Goal: Task Accomplishment & Management: Manage account settings

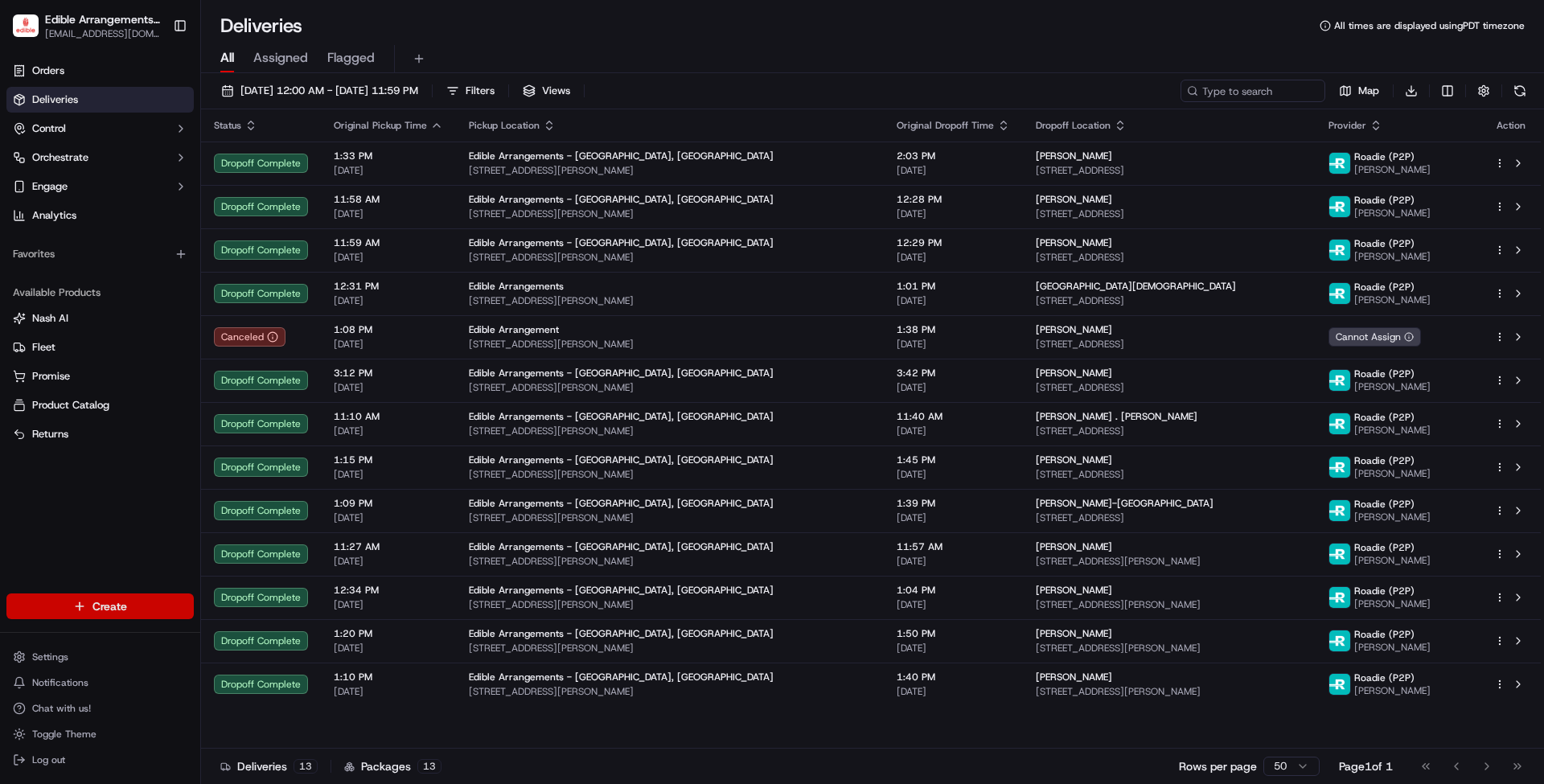
click at [115, 602] on html "Edible Arrangements - [GEOGRAPHIC_DATA], [GEOGRAPHIC_DATA] [EMAIL_ADDRESS][DOMA…" at bounding box center [772, 392] width 1544 height 784
click at [289, 655] on link "Order" at bounding box center [291, 664] width 179 height 29
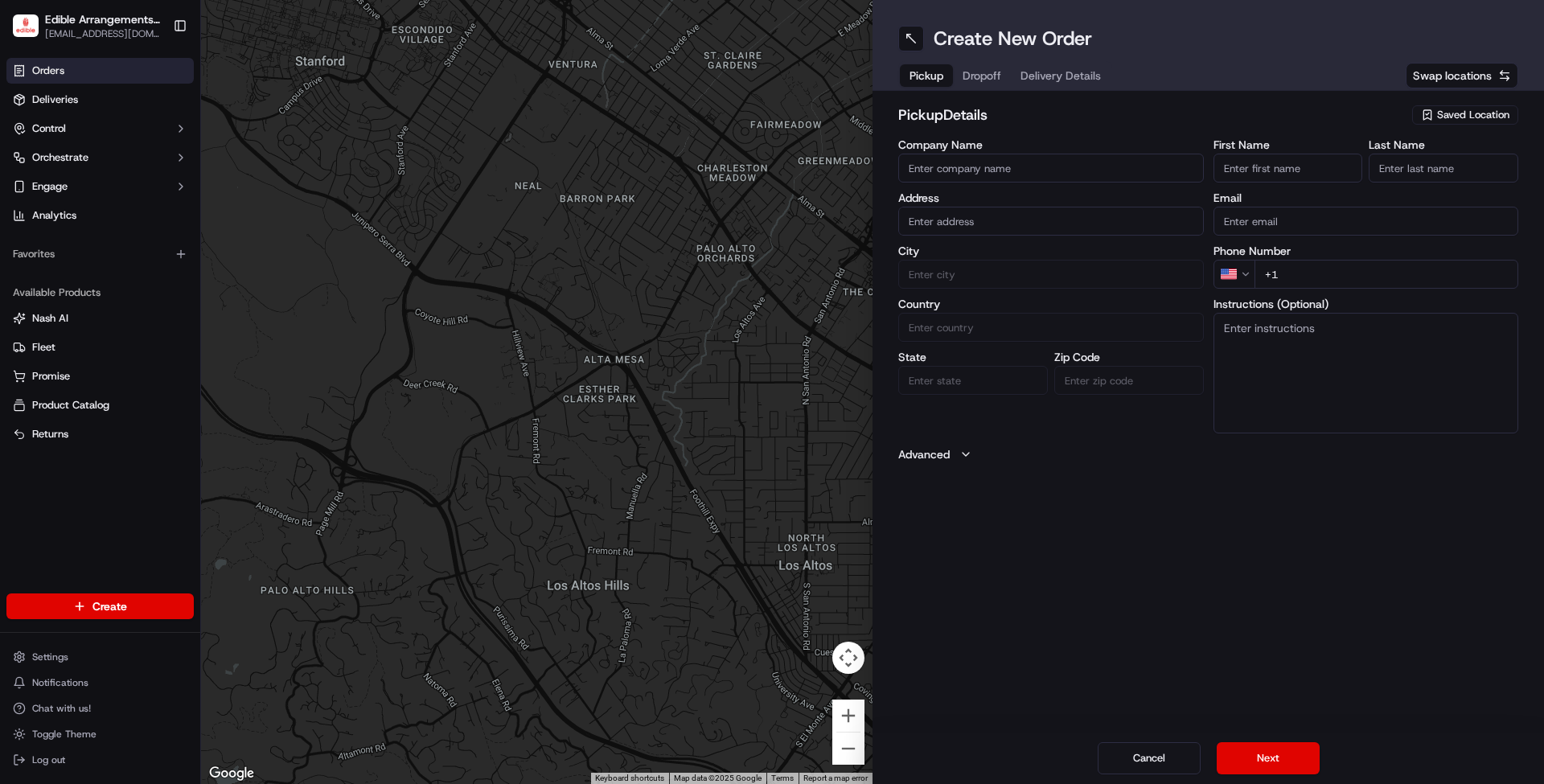
click at [59, 61] on link "Orders" at bounding box center [100, 71] width 188 height 26
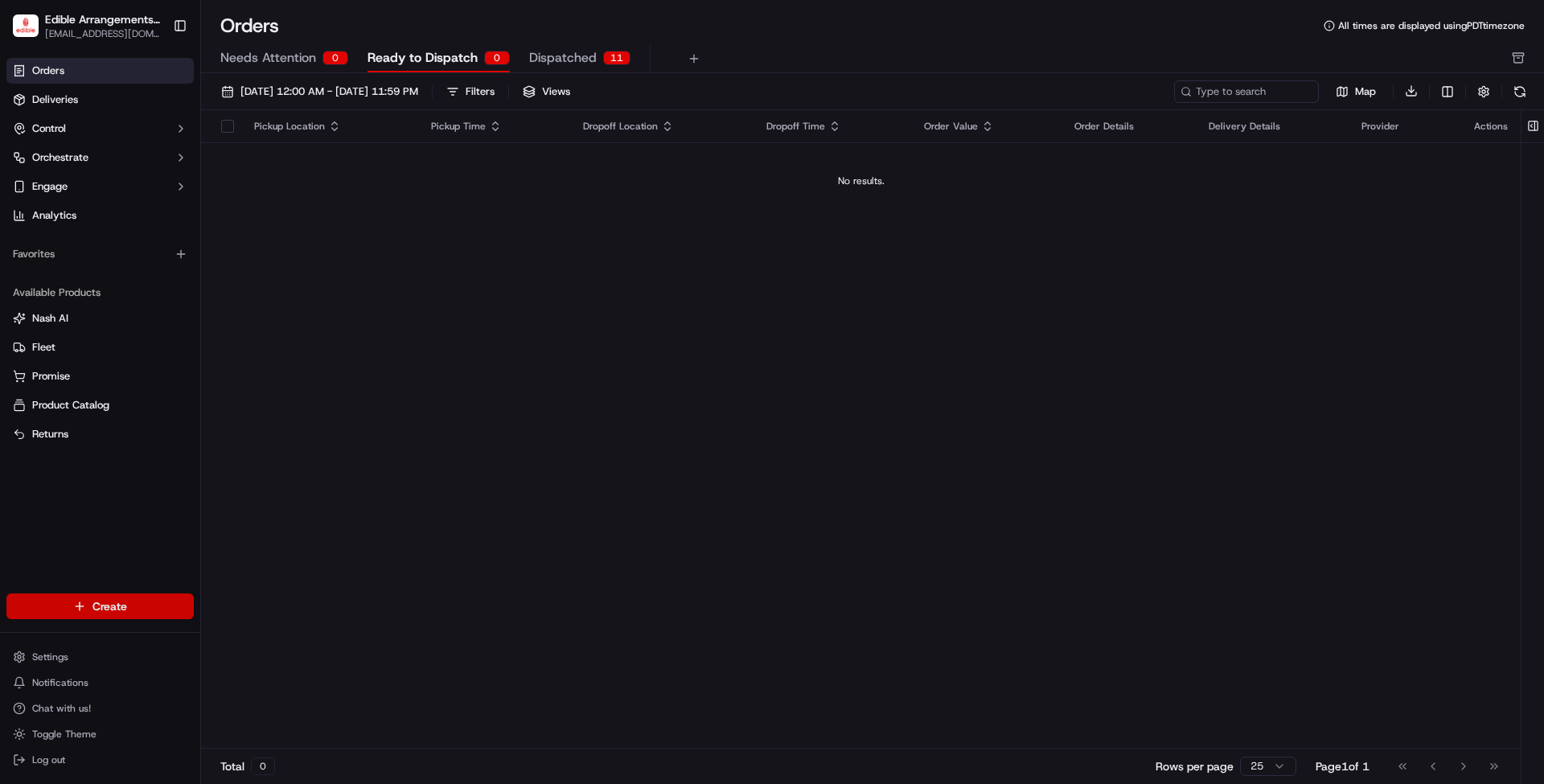
click at [105, 601] on html "Edible Arrangements - [GEOGRAPHIC_DATA], [GEOGRAPHIC_DATA] [EMAIL_ADDRESS][DOMA…" at bounding box center [772, 392] width 1544 height 784
click at [269, 659] on link "Order" at bounding box center [291, 664] width 179 height 29
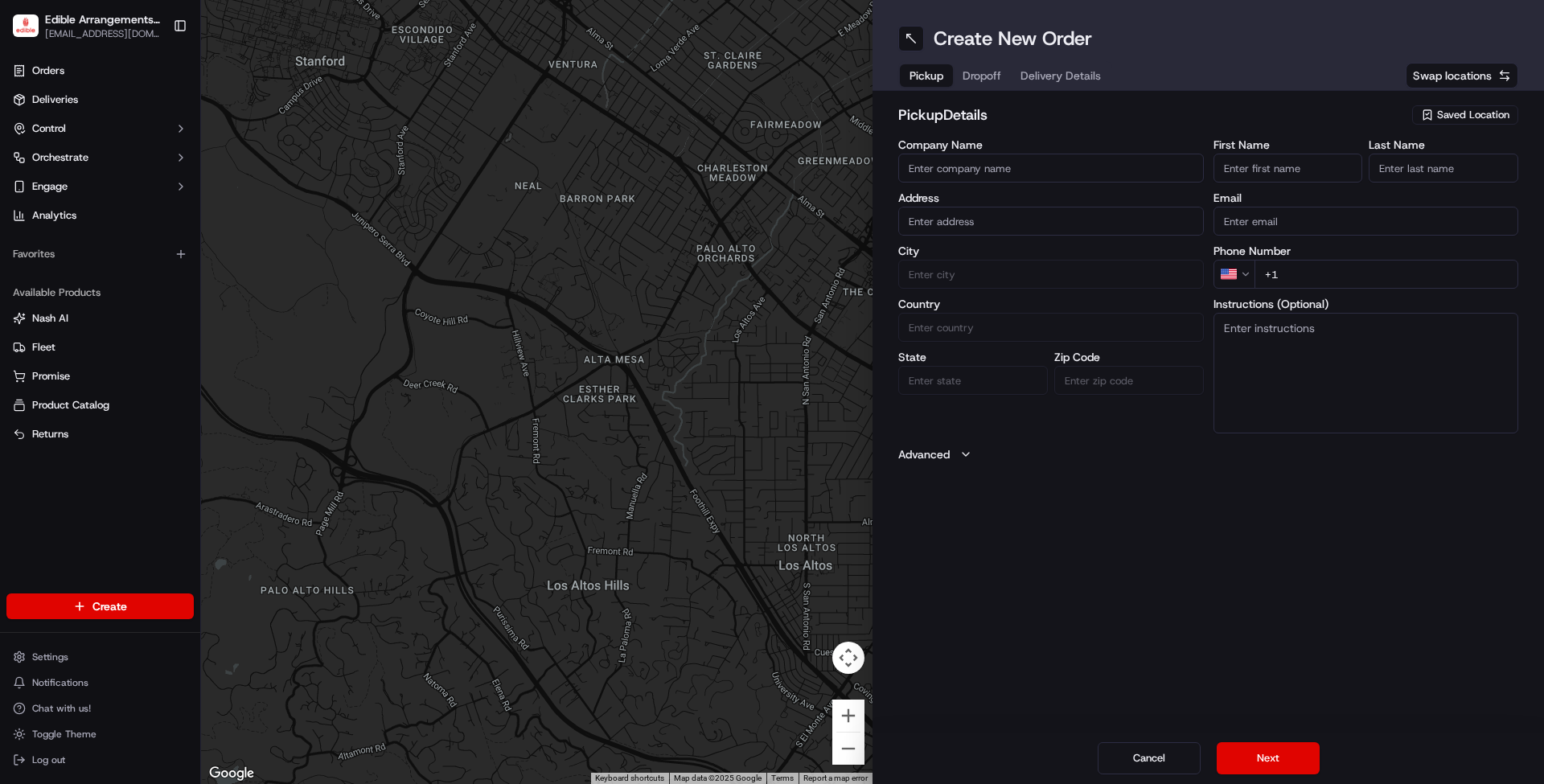
click at [1497, 112] on span "Saved Location" at bounding box center [1473, 115] width 72 height 14
click at [1424, 185] on span "Edible Arrangements - [GEOGRAPHIC_DATA], [GEOGRAPHIC_DATA] (CA401)" at bounding box center [1438, 182] width 198 height 29
type input "Edible Arrangements - [GEOGRAPHIC_DATA], [GEOGRAPHIC_DATA]"
type input "[STREET_ADDRESS][PERSON_NAME]"
type input "Visalia"
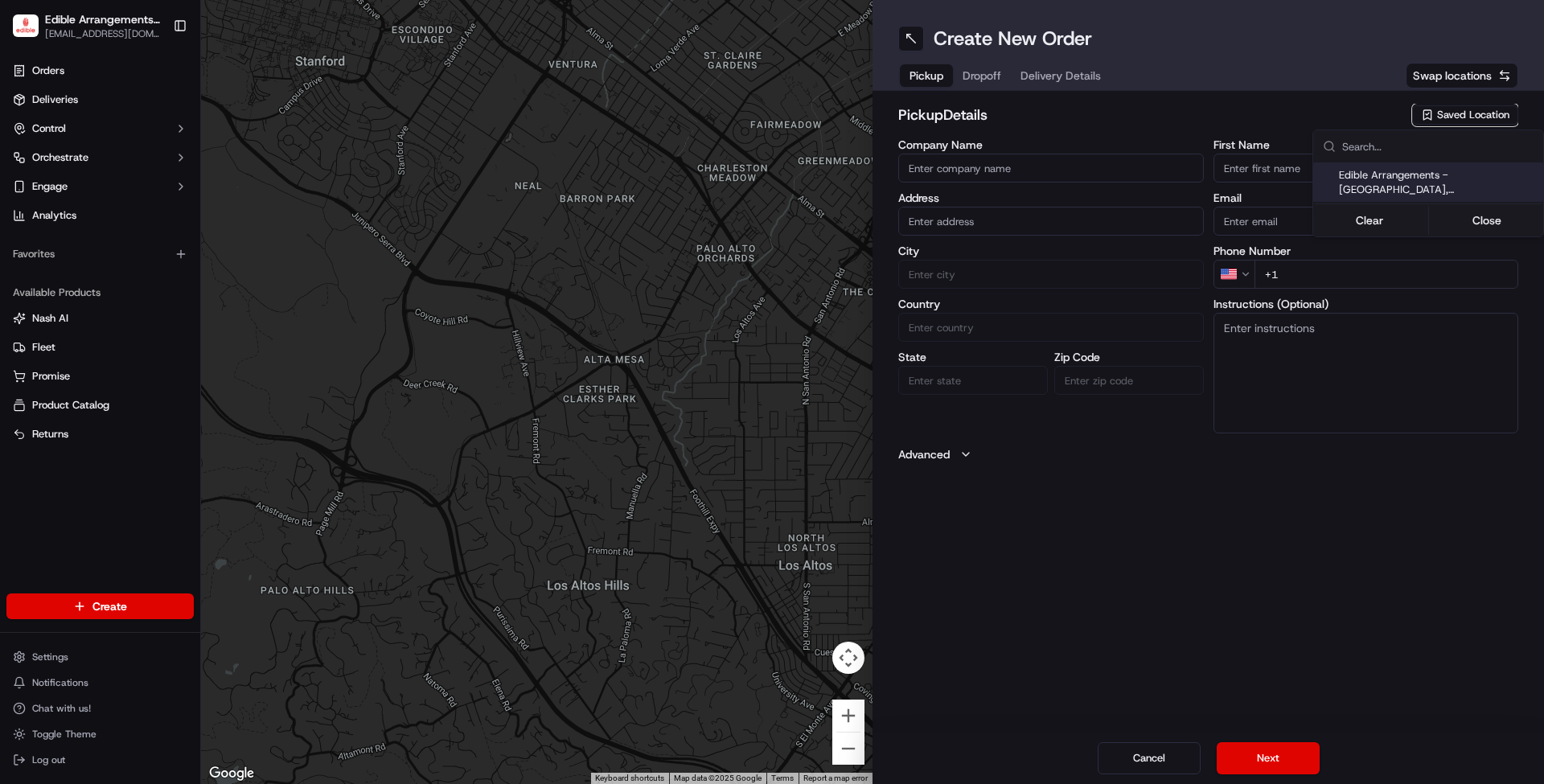
type input "US"
type input "CA"
type input "93277"
type input "[EMAIL_ADDRESS][DOMAIN_NAME]"
type input "[PHONE_NUMBER]"
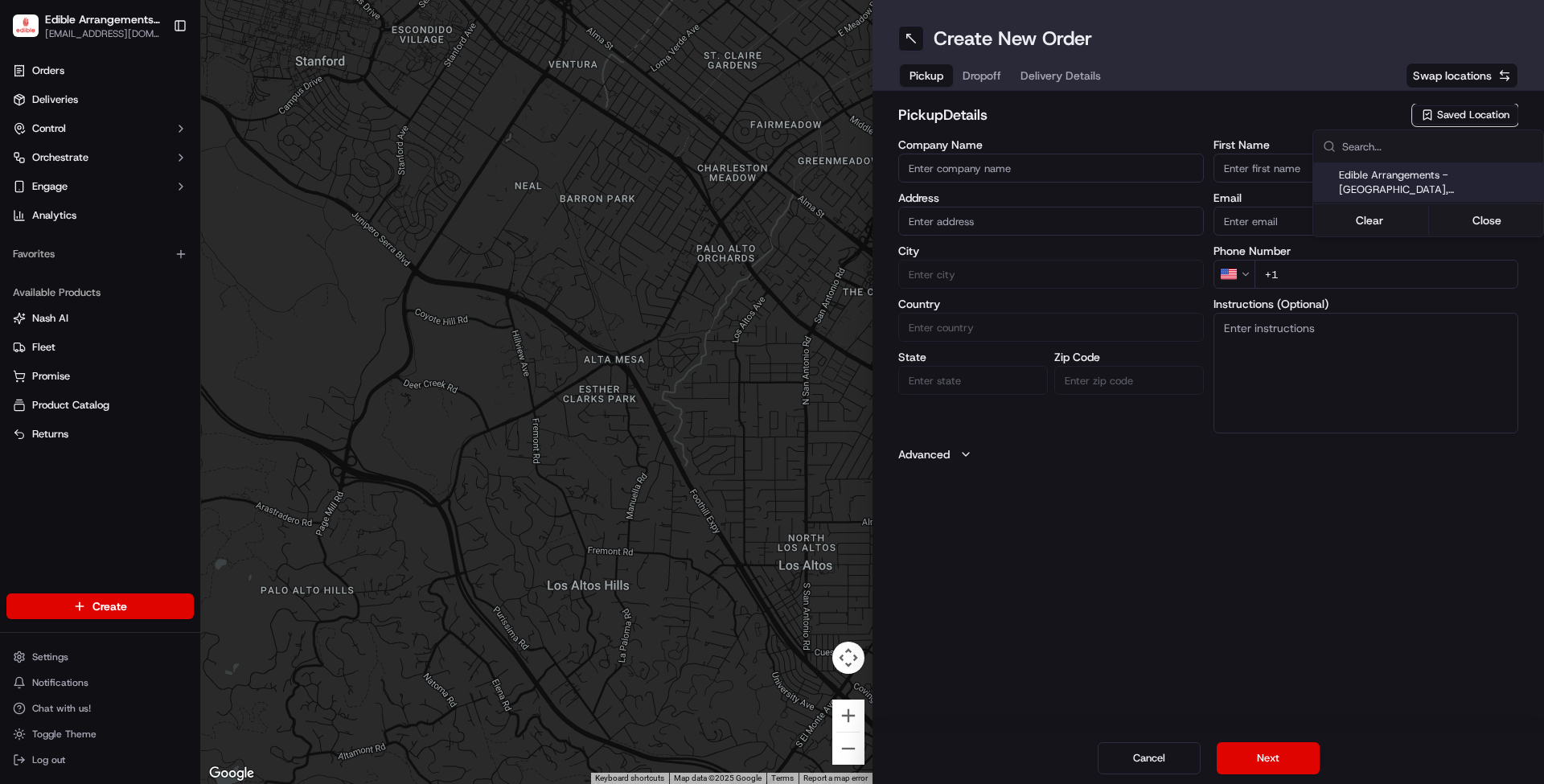
type textarea "Please come inside the store to pick up the arrangement."
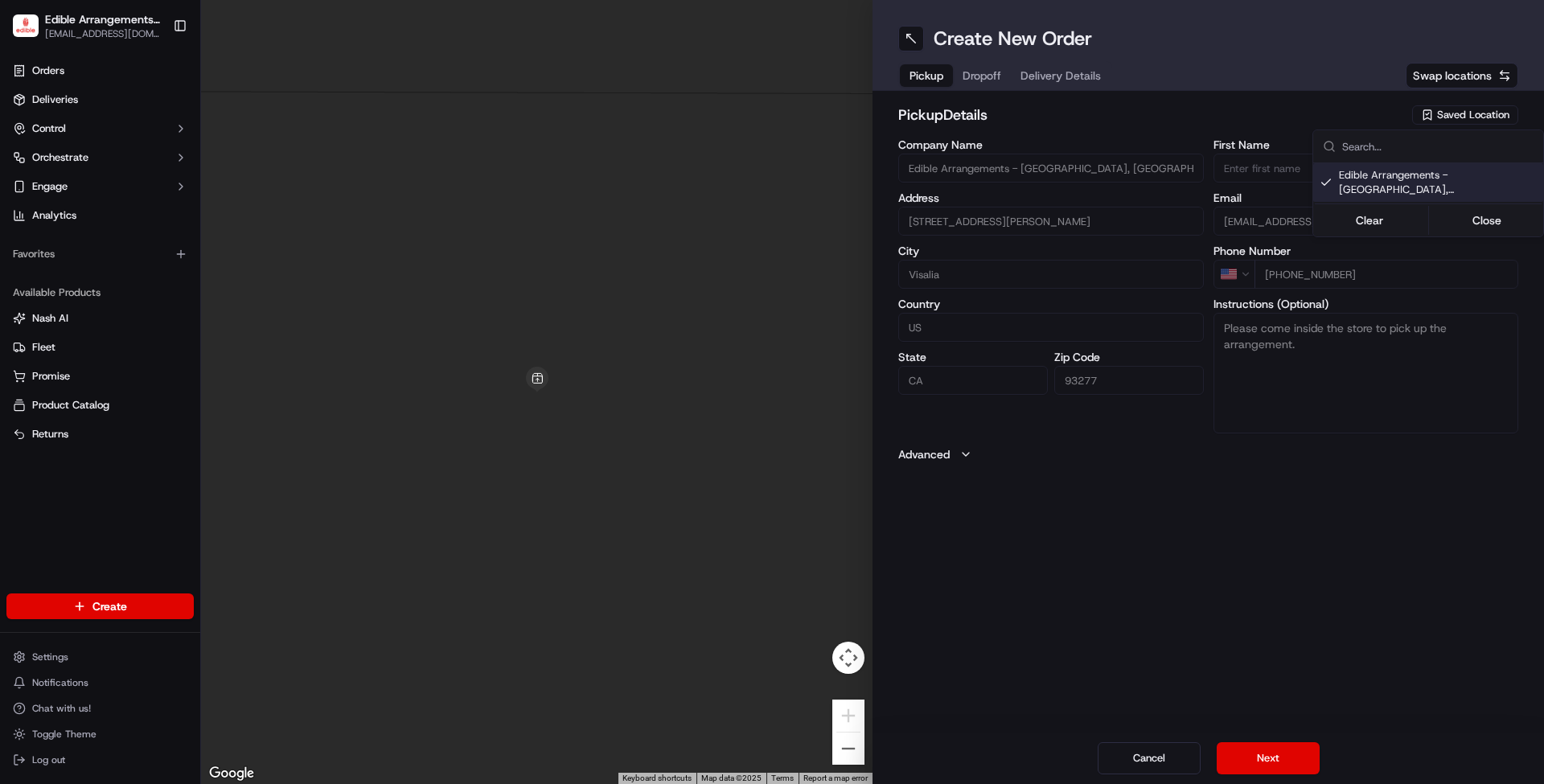
click at [1265, 749] on html "Edible Arrangements - [GEOGRAPHIC_DATA], [GEOGRAPHIC_DATA] [EMAIL_ADDRESS][DOMA…" at bounding box center [772, 392] width 1544 height 784
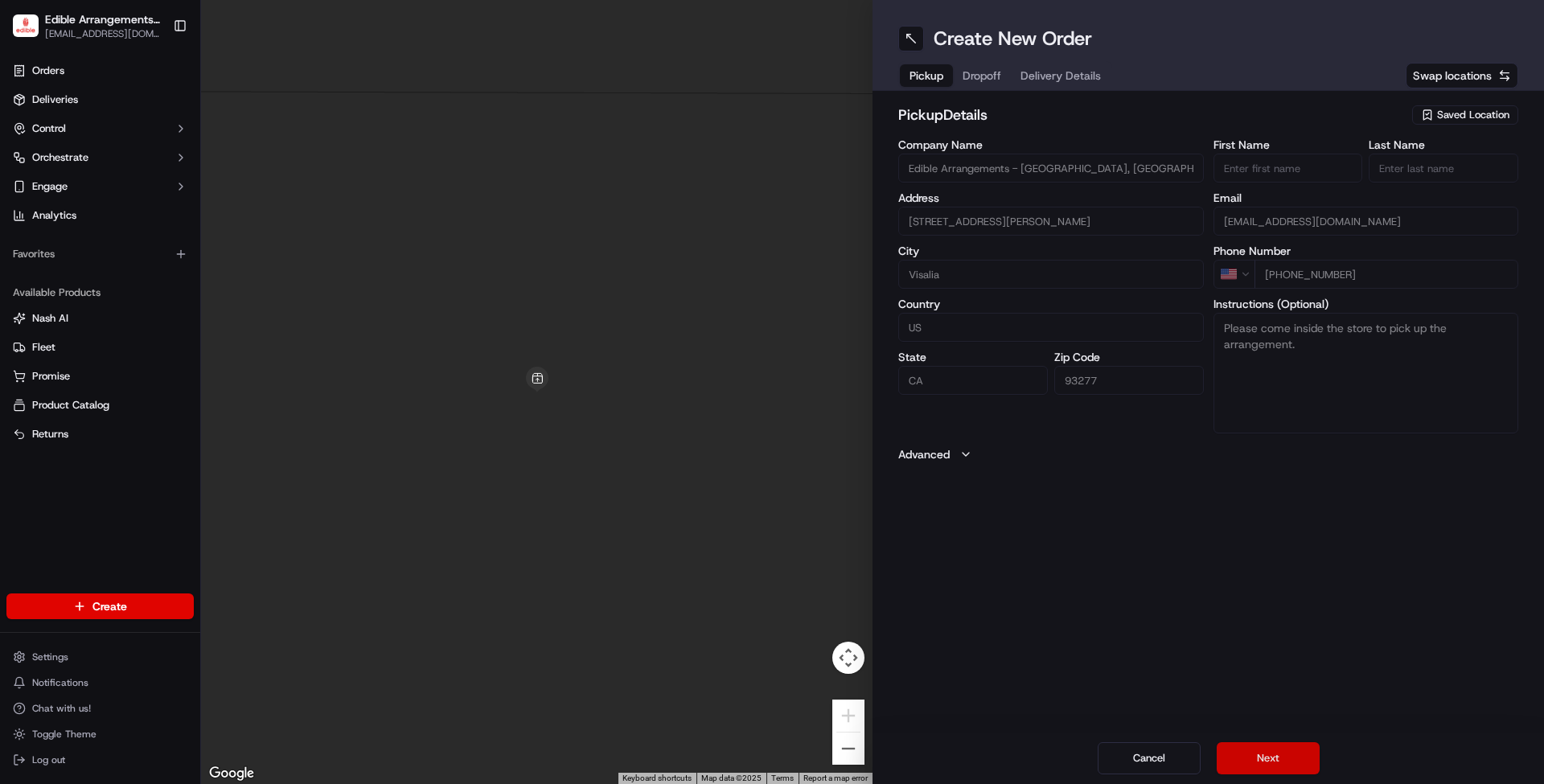
click at [1269, 754] on button "Next" at bounding box center [1268, 758] width 103 height 32
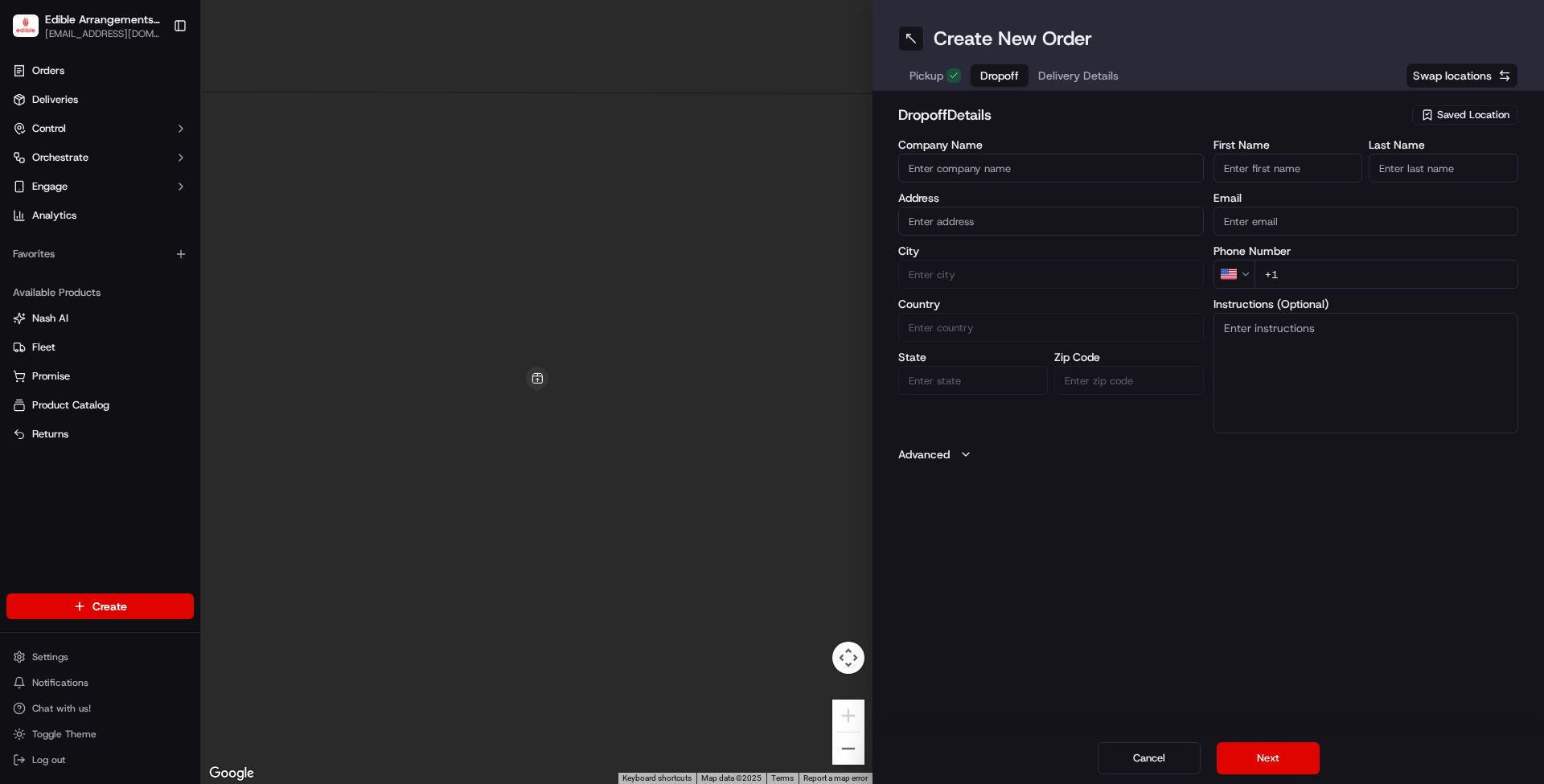
click at [979, 184] on div "Company Name Address City Country State Zip Code" at bounding box center [1051, 287] width 306 height 294
click at [979, 172] on input "Company Name" at bounding box center [1051, 168] width 306 height 29
click at [1266, 169] on input "First Name" at bounding box center [1288, 168] width 149 height 29
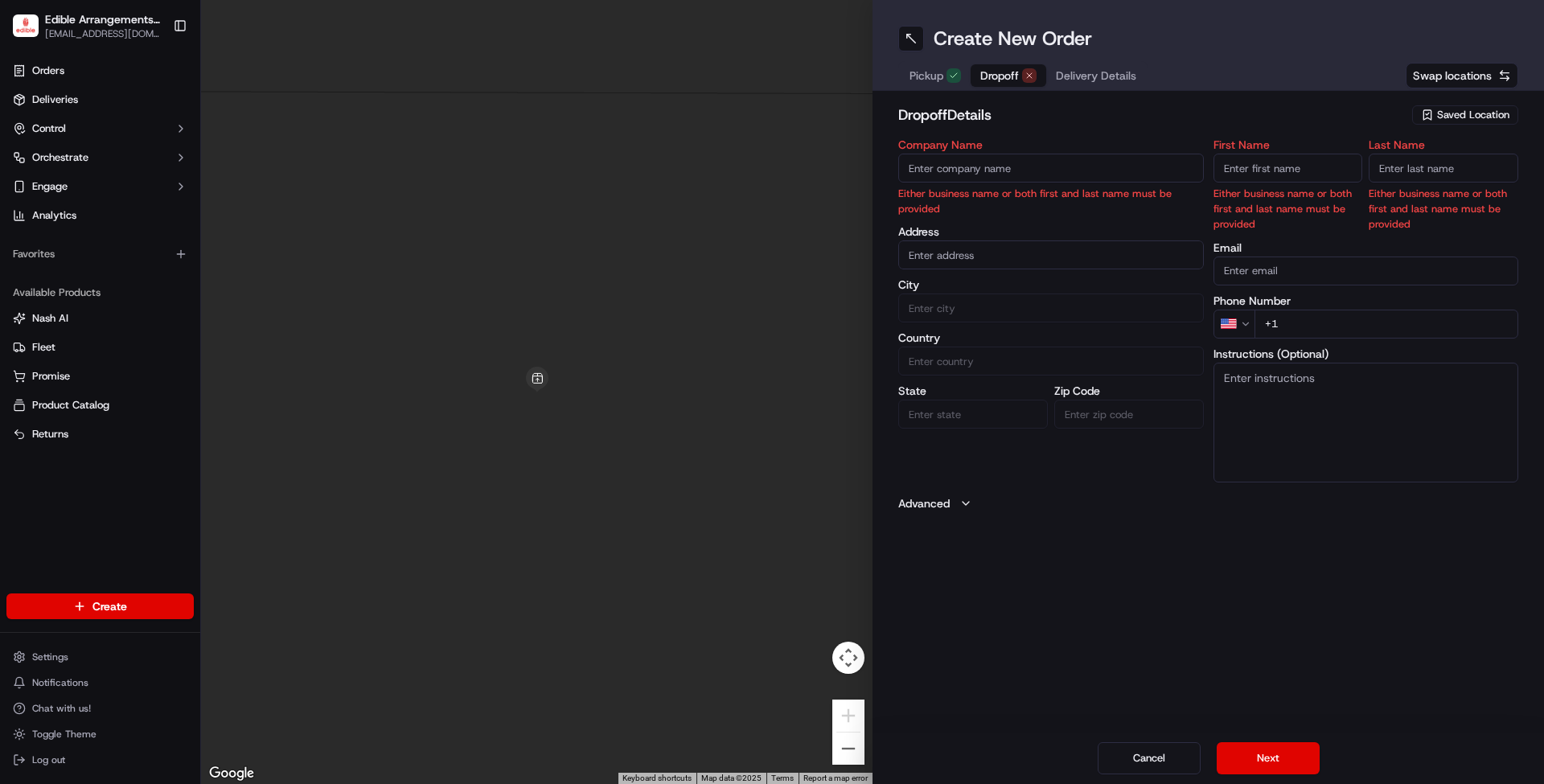
click at [1267, 177] on input "First Name" at bounding box center [1288, 168] width 149 height 29
type input "[PERSON_NAME]"
click at [1409, 173] on input "Last Name" at bounding box center [1444, 168] width 149 height 29
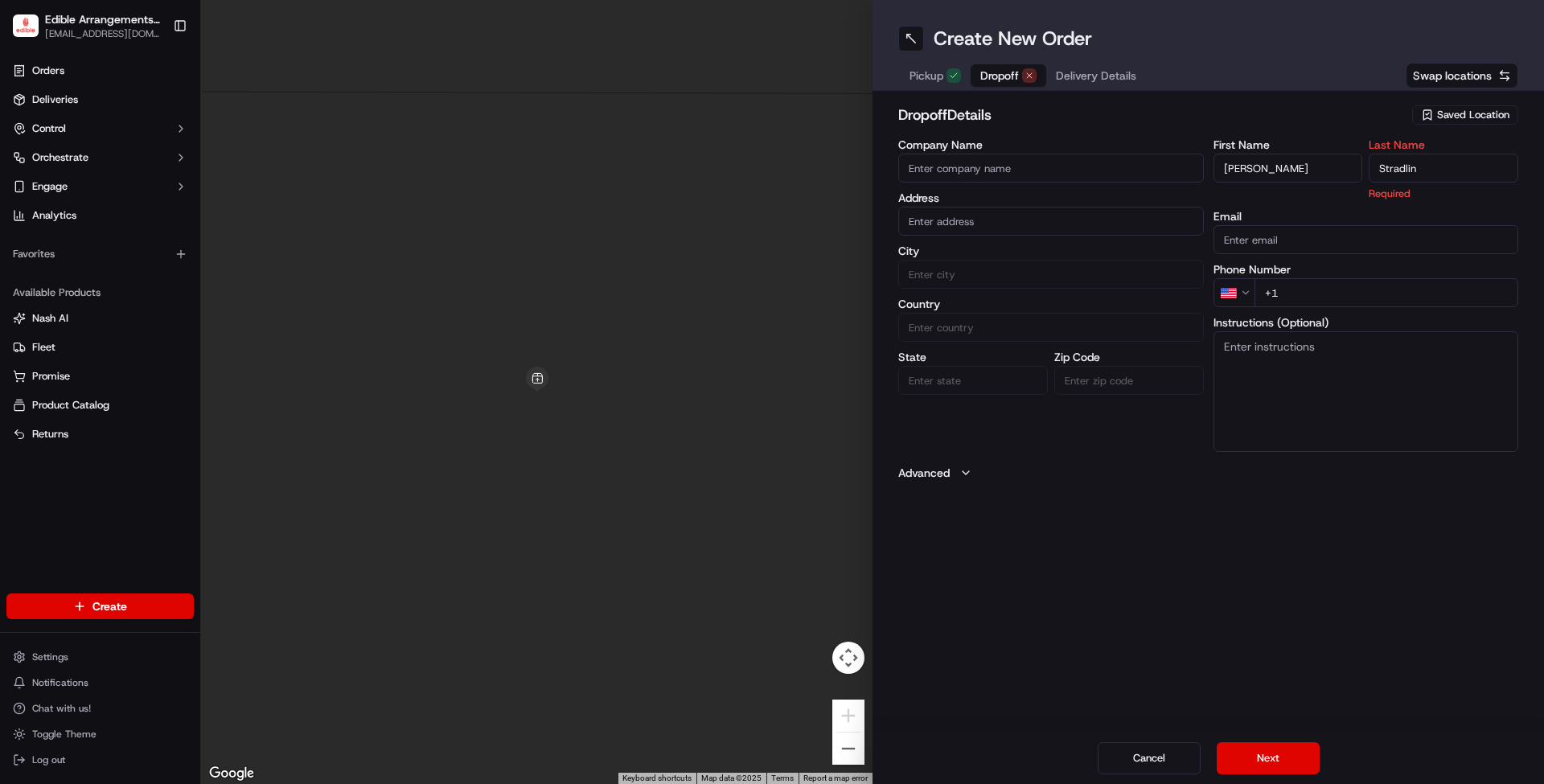
type input "Stradlin"
click at [1017, 212] on input "text" at bounding box center [1051, 221] width 306 height 29
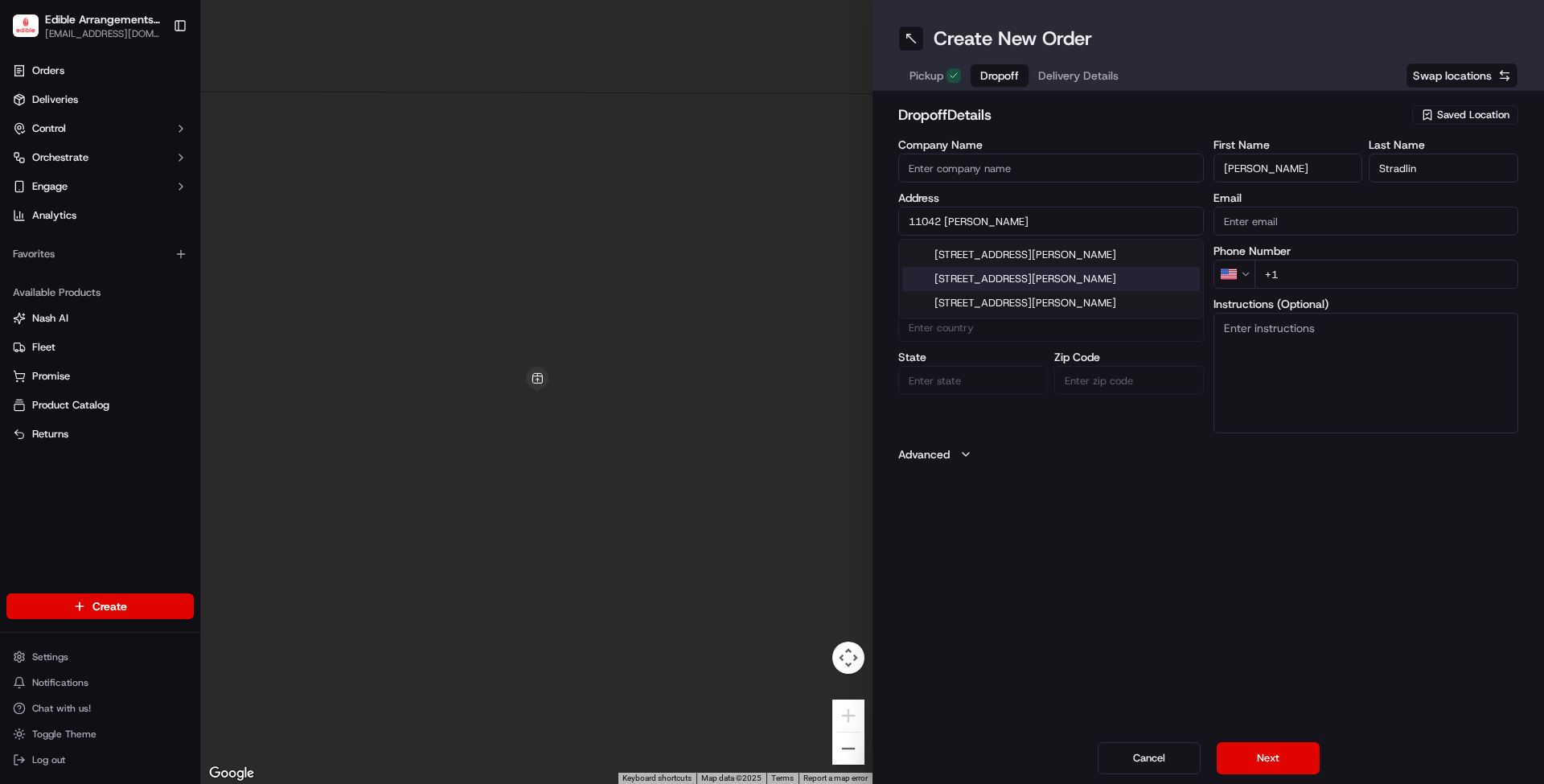
click at [1058, 272] on div "[STREET_ADDRESS][PERSON_NAME]" at bounding box center [1051, 279] width 297 height 24
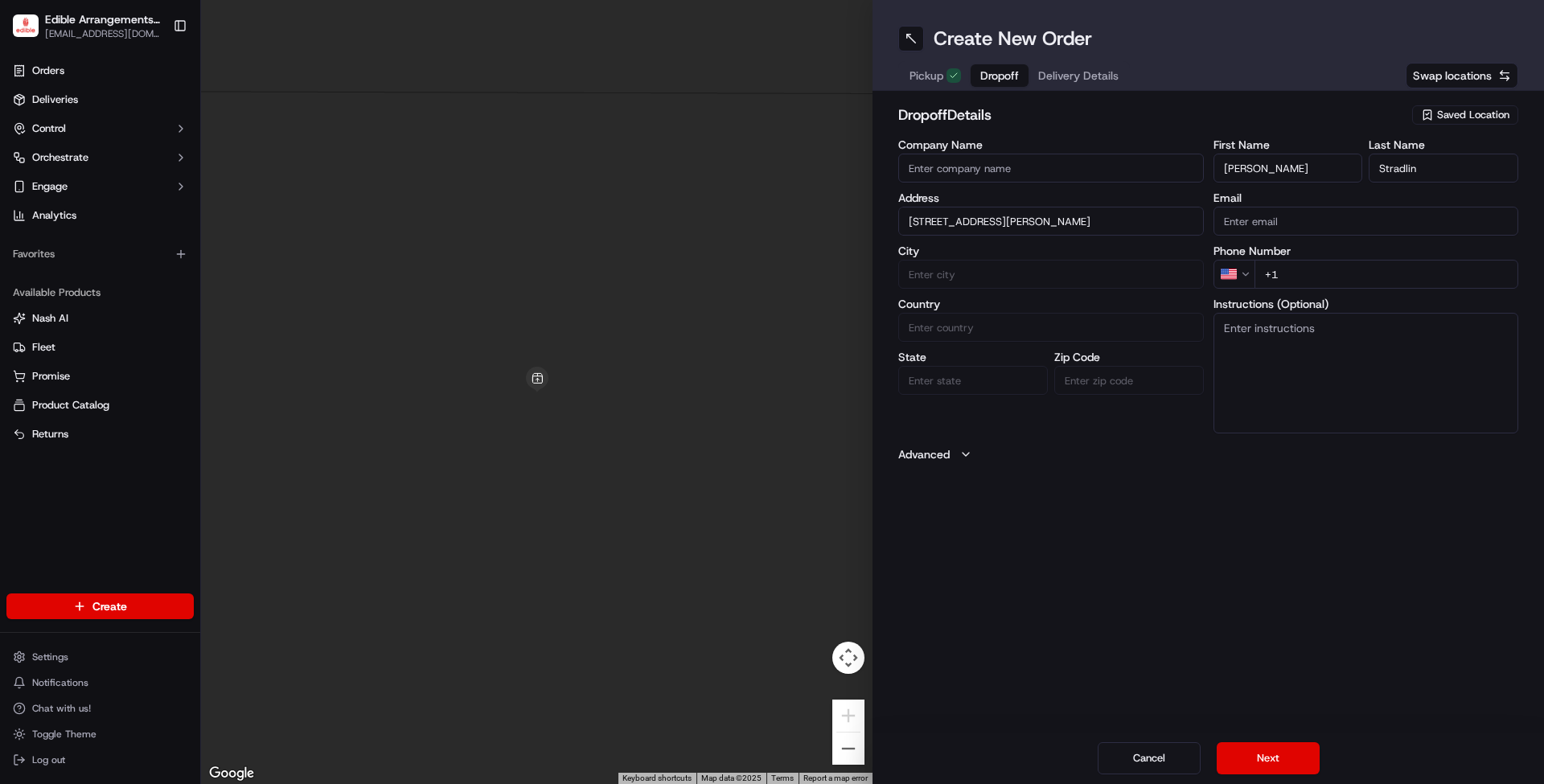
type input "[STREET_ADDRESS][PERSON_NAME]"
type input "Armona"
type input "[GEOGRAPHIC_DATA]"
type input "CA"
type input "93202"
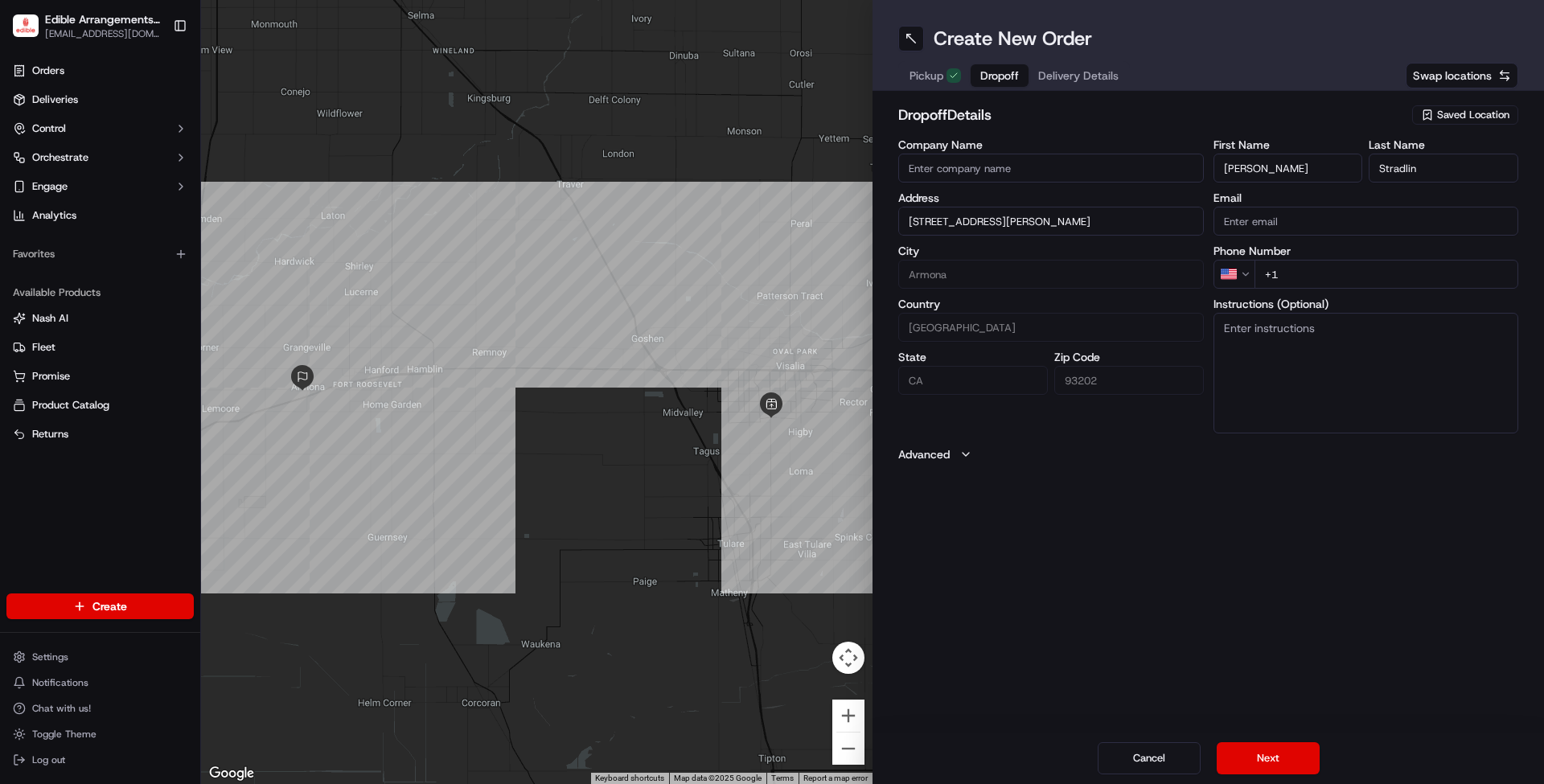
type input "[STREET_ADDRESS][PERSON_NAME]"
click at [1306, 272] on input "+1" at bounding box center [1387, 274] width 265 height 29
type input "[PHONE_NUMBER]"
click at [1280, 760] on button "Next" at bounding box center [1268, 758] width 103 height 32
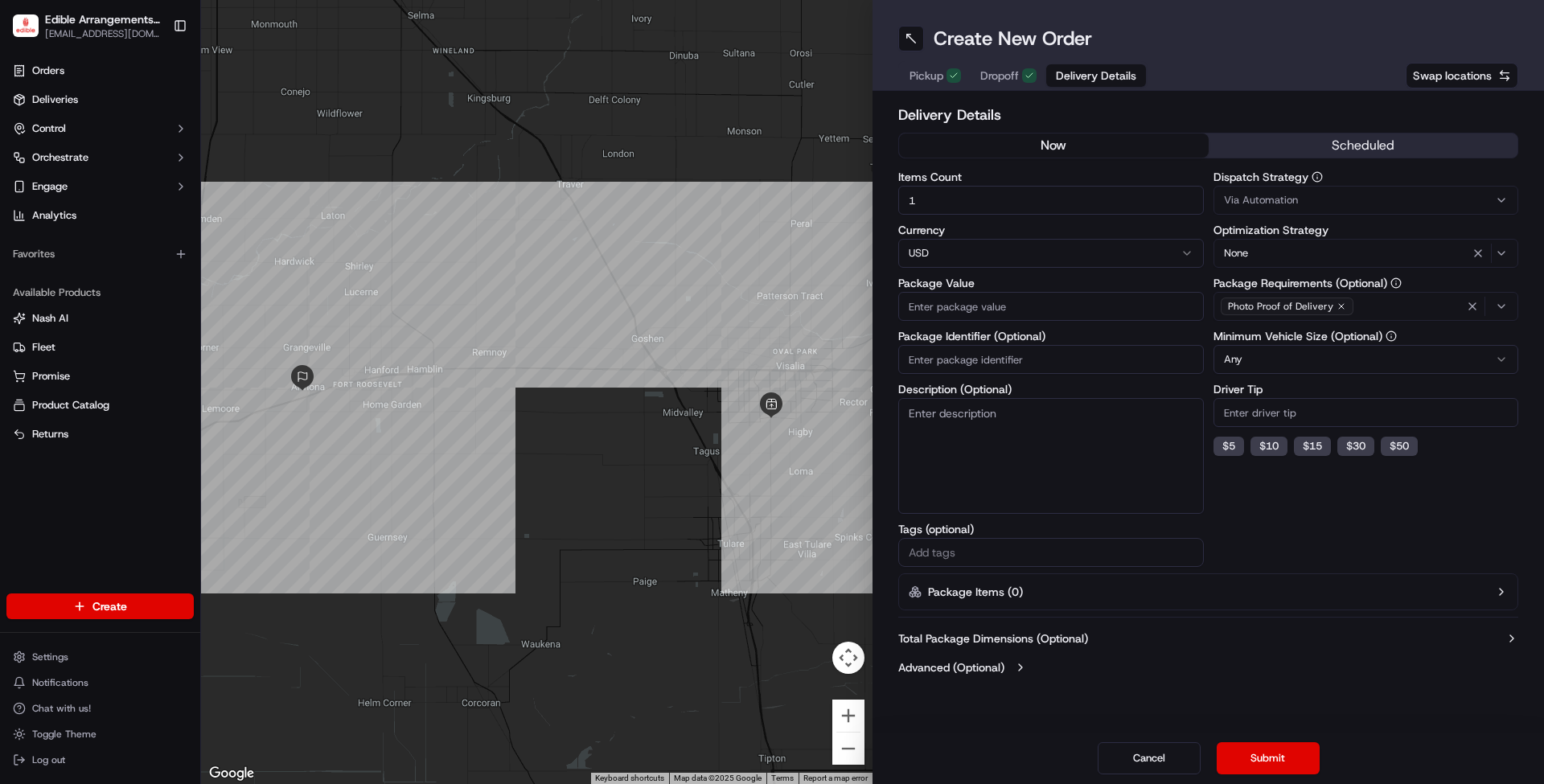
click at [1155, 315] on input "Package Value" at bounding box center [1051, 306] width 306 height 29
type input "70"
click at [1044, 425] on textarea "Description (Optional)" at bounding box center [1051, 455] width 306 height 115
click at [1037, 357] on input "Package Identifier (Optional)" at bounding box center [1051, 359] width 306 height 29
type input "B"
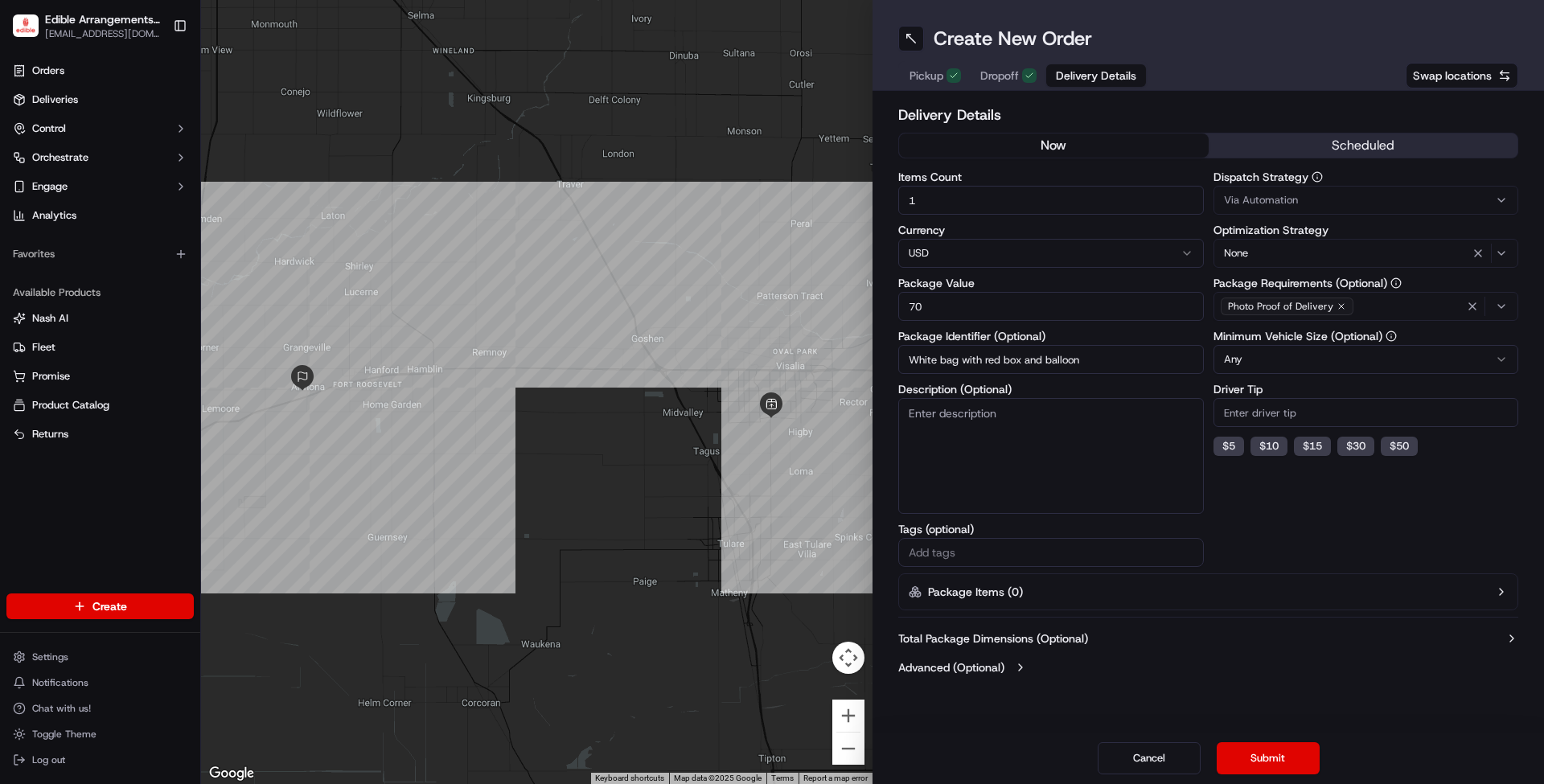
type input "White bag with red box and balloon"
click at [1048, 424] on textarea "Description (Optional)" at bounding box center [1051, 455] width 306 height 115
click at [1287, 763] on button "Submit" at bounding box center [1268, 758] width 103 height 32
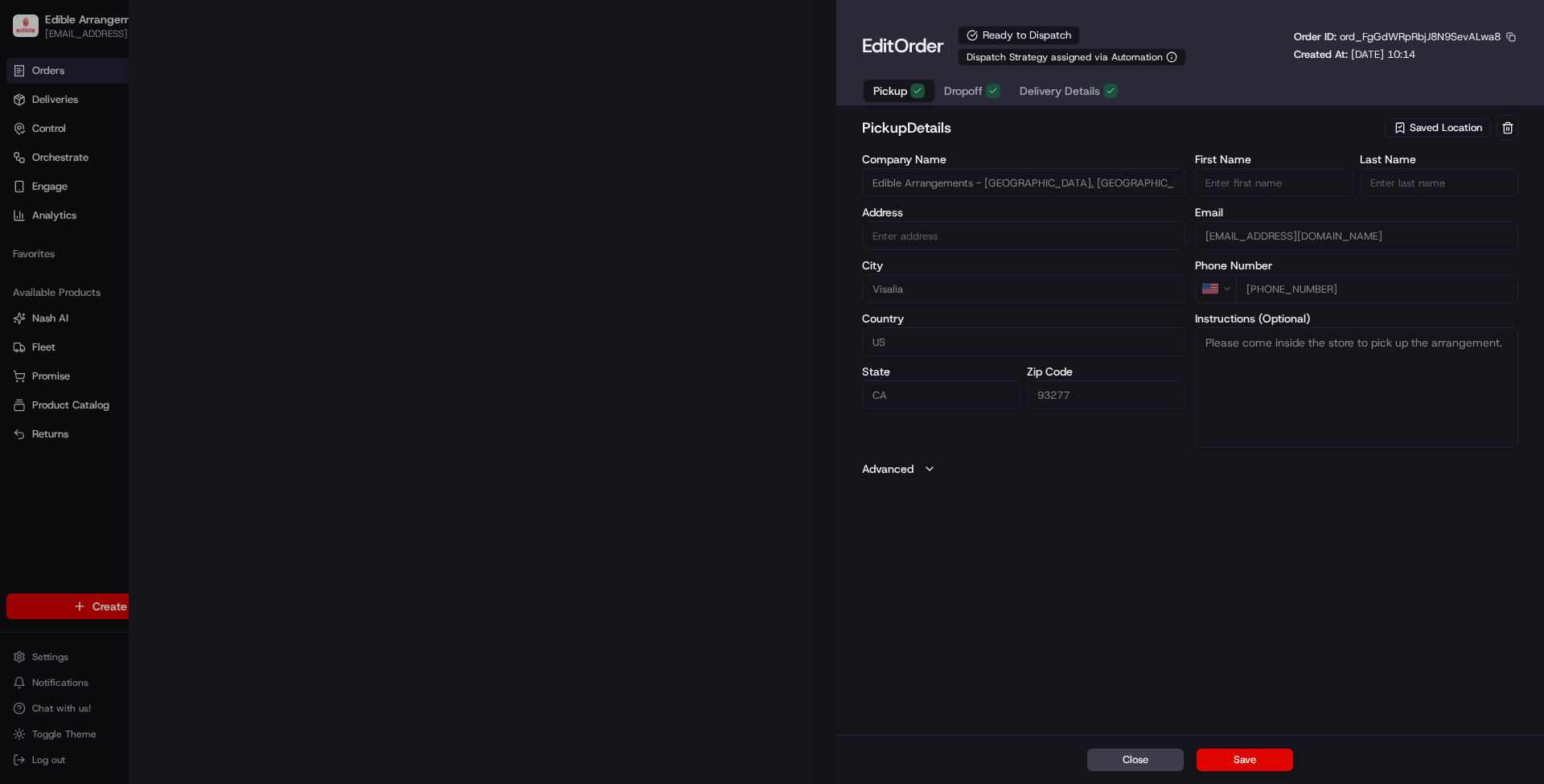
type input "[STREET_ADDRESS][PERSON_NAME]"
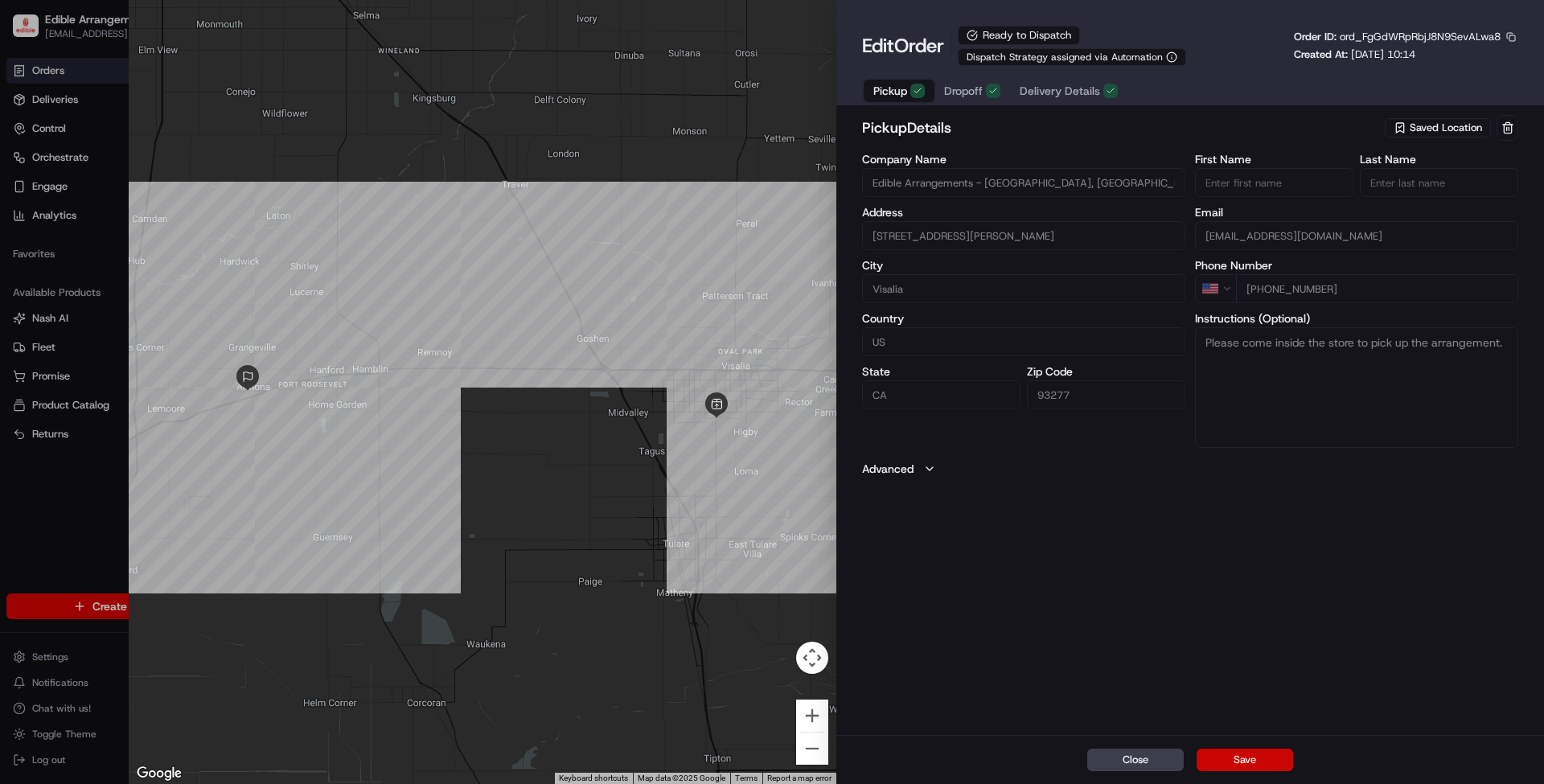
click at [1233, 757] on button "Save" at bounding box center [1245, 760] width 96 height 22
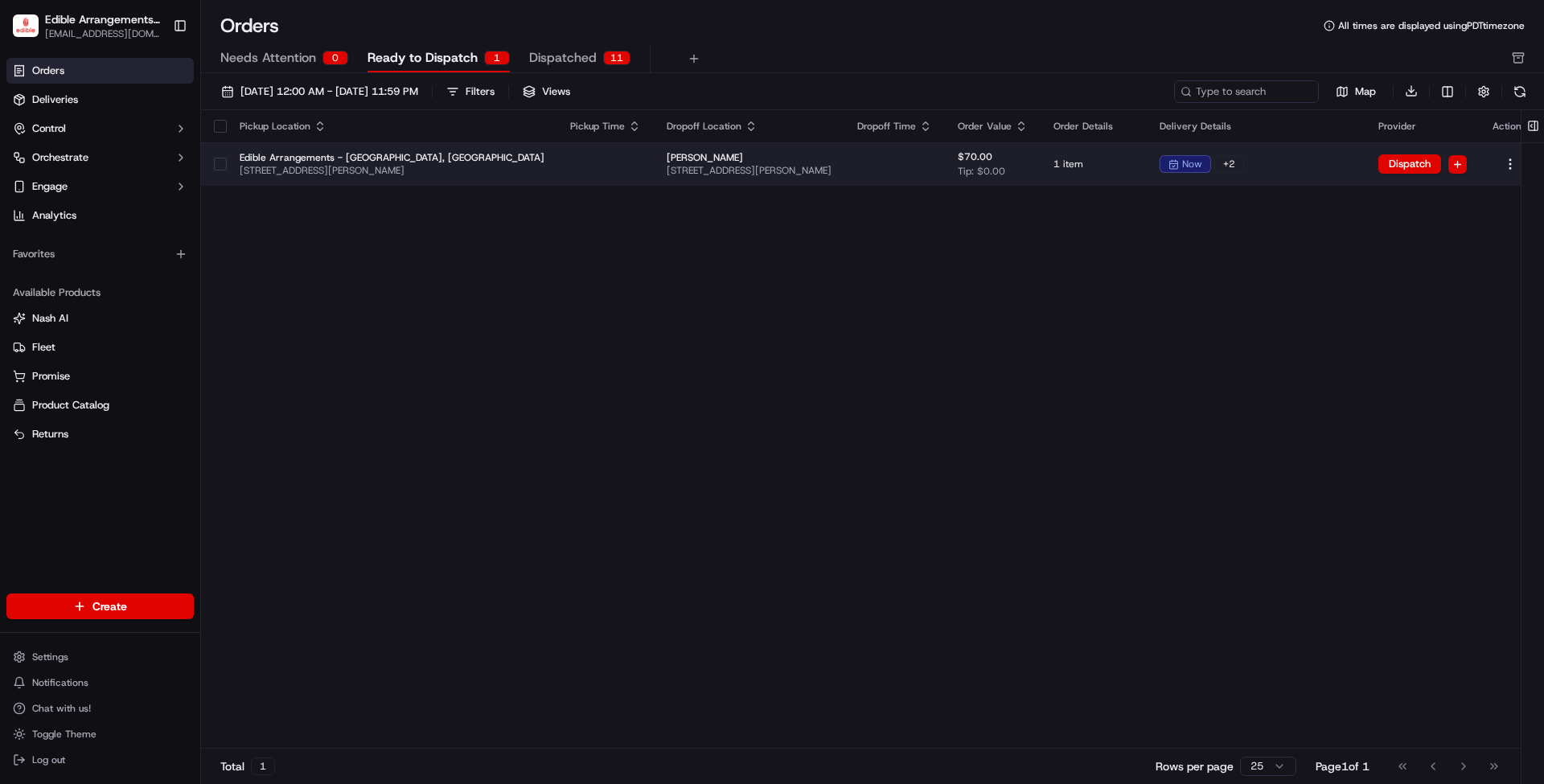
click at [845, 164] on td at bounding box center [895, 164] width 100 height 43
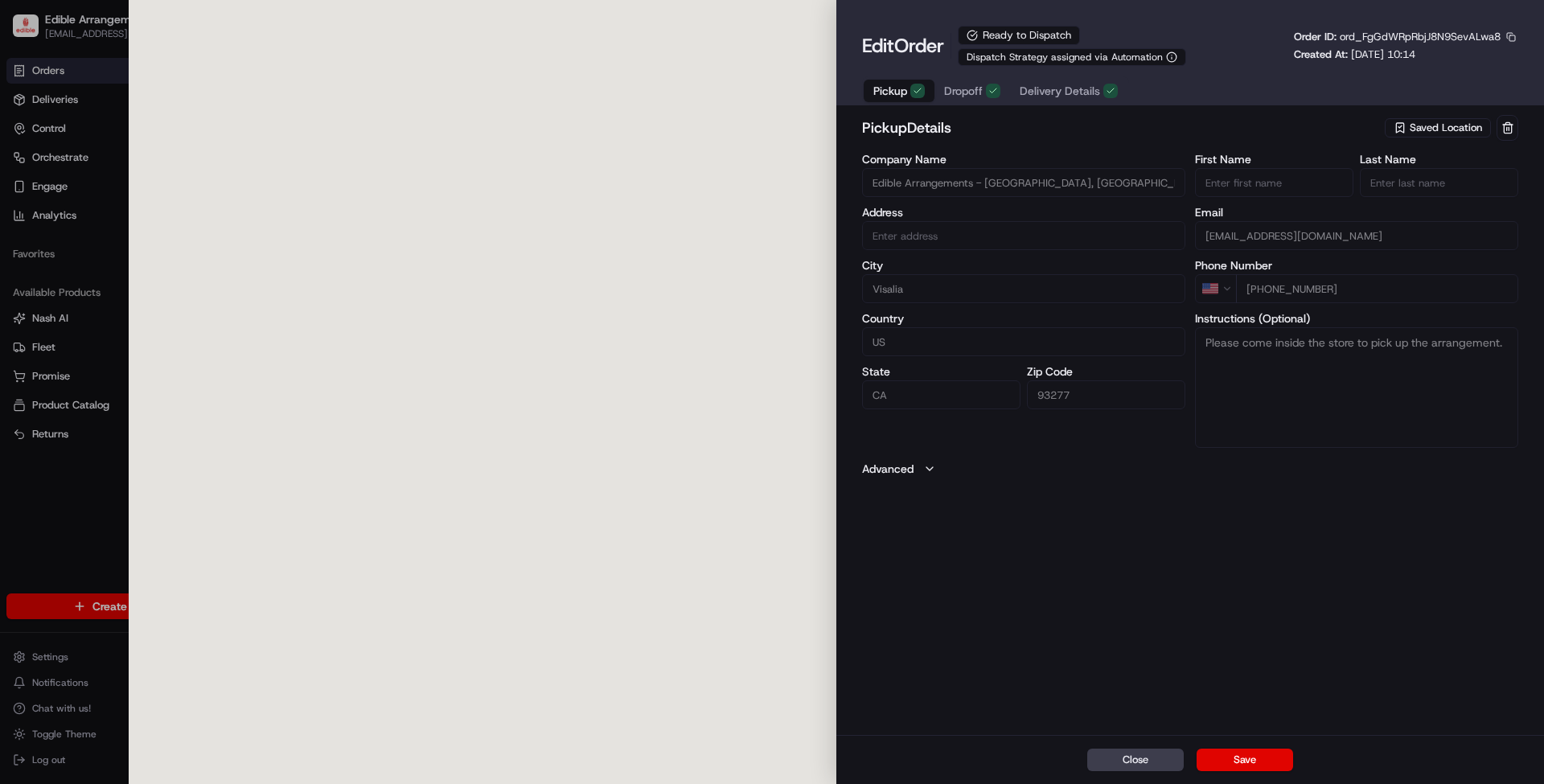
type input "[STREET_ADDRESS][PERSON_NAME]"
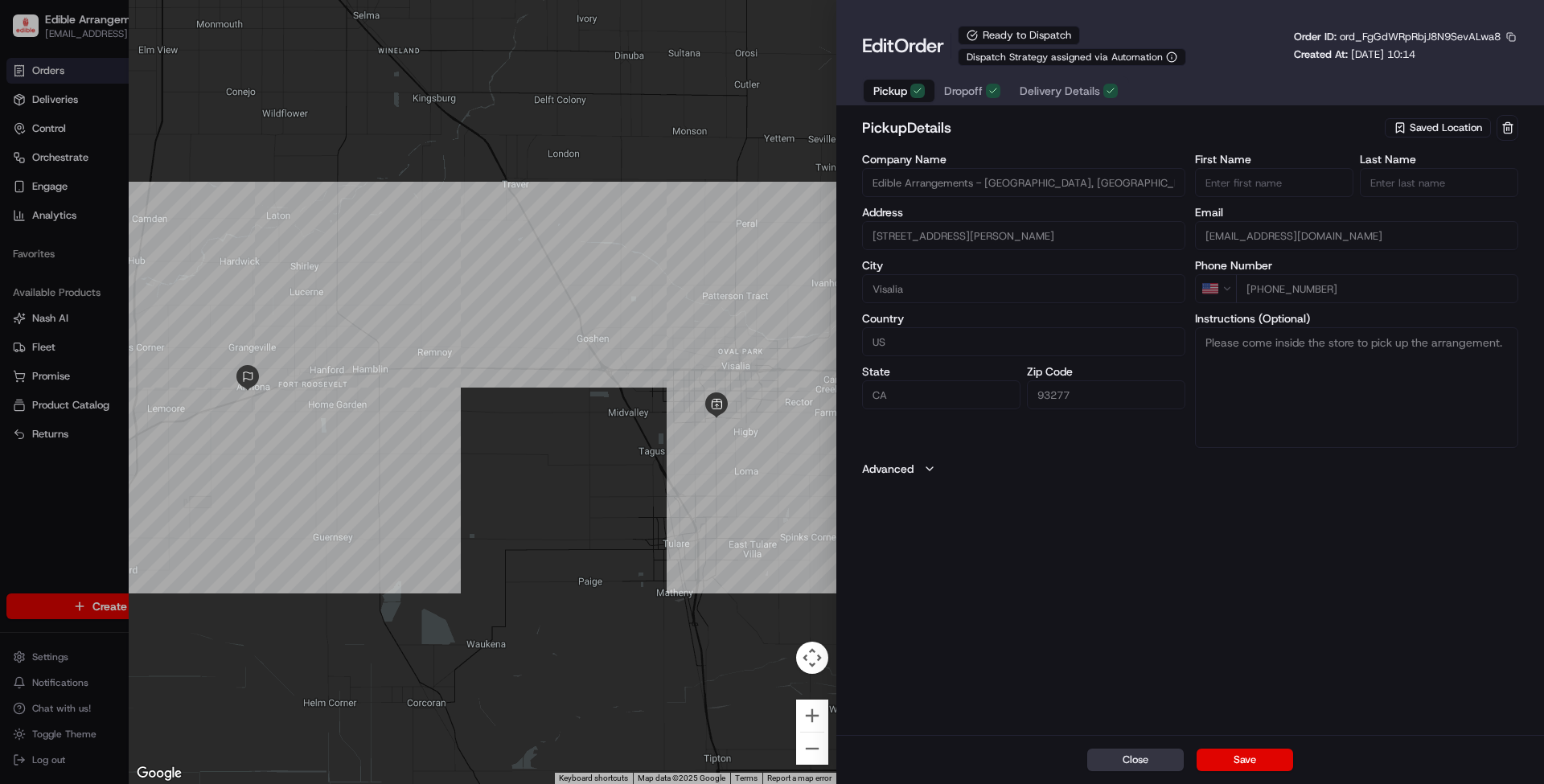
click at [1125, 759] on button "Close" at bounding box center [1135, 760] width 96 height 22
type input "+1"
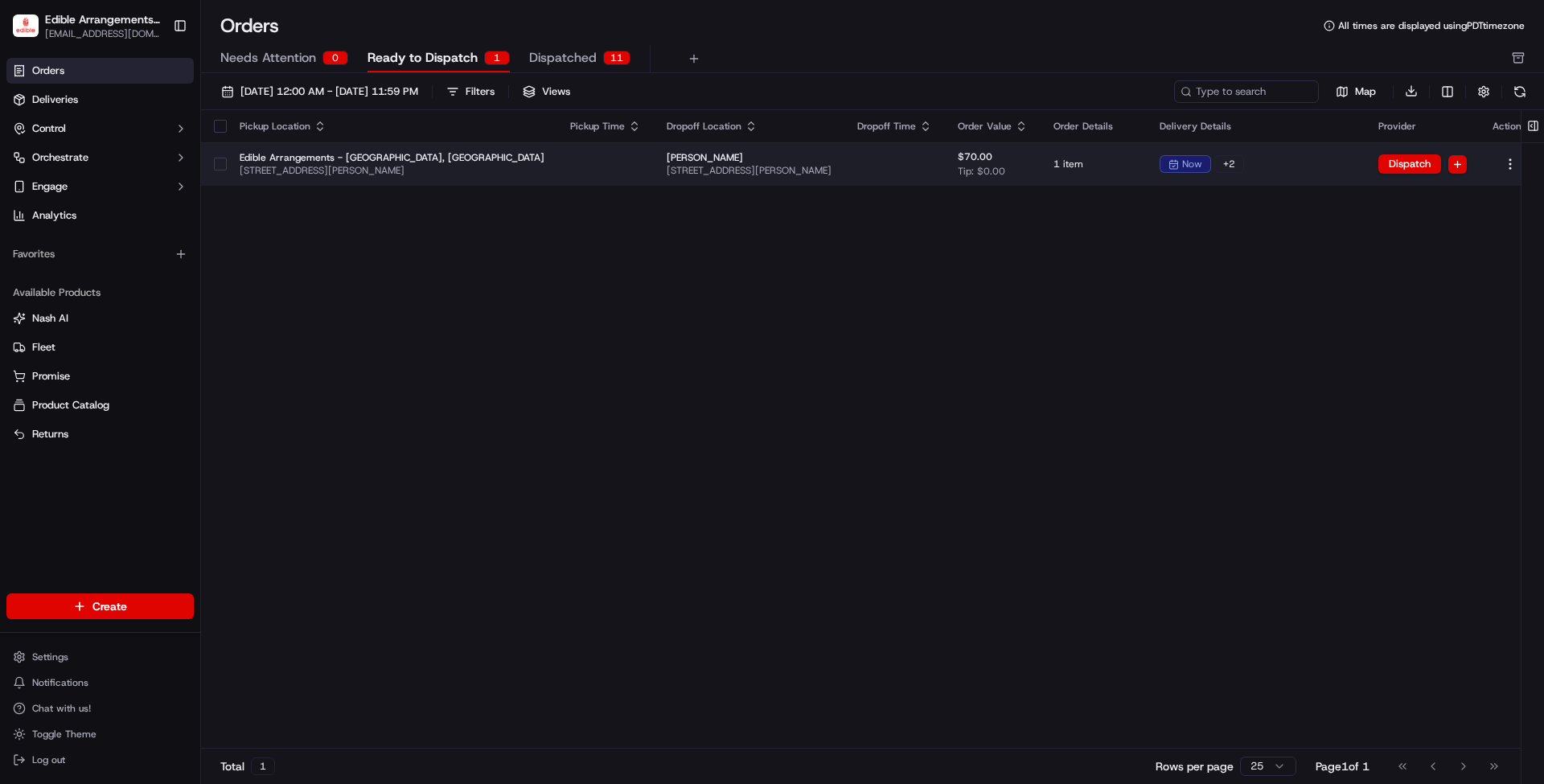
click at [356, 153] on span "Edible Arrangements - [GEOGRAPHIC_DATA], [GEOGRAPHIC_DATA]" at bounding box center [392, 157] width 305 height 12
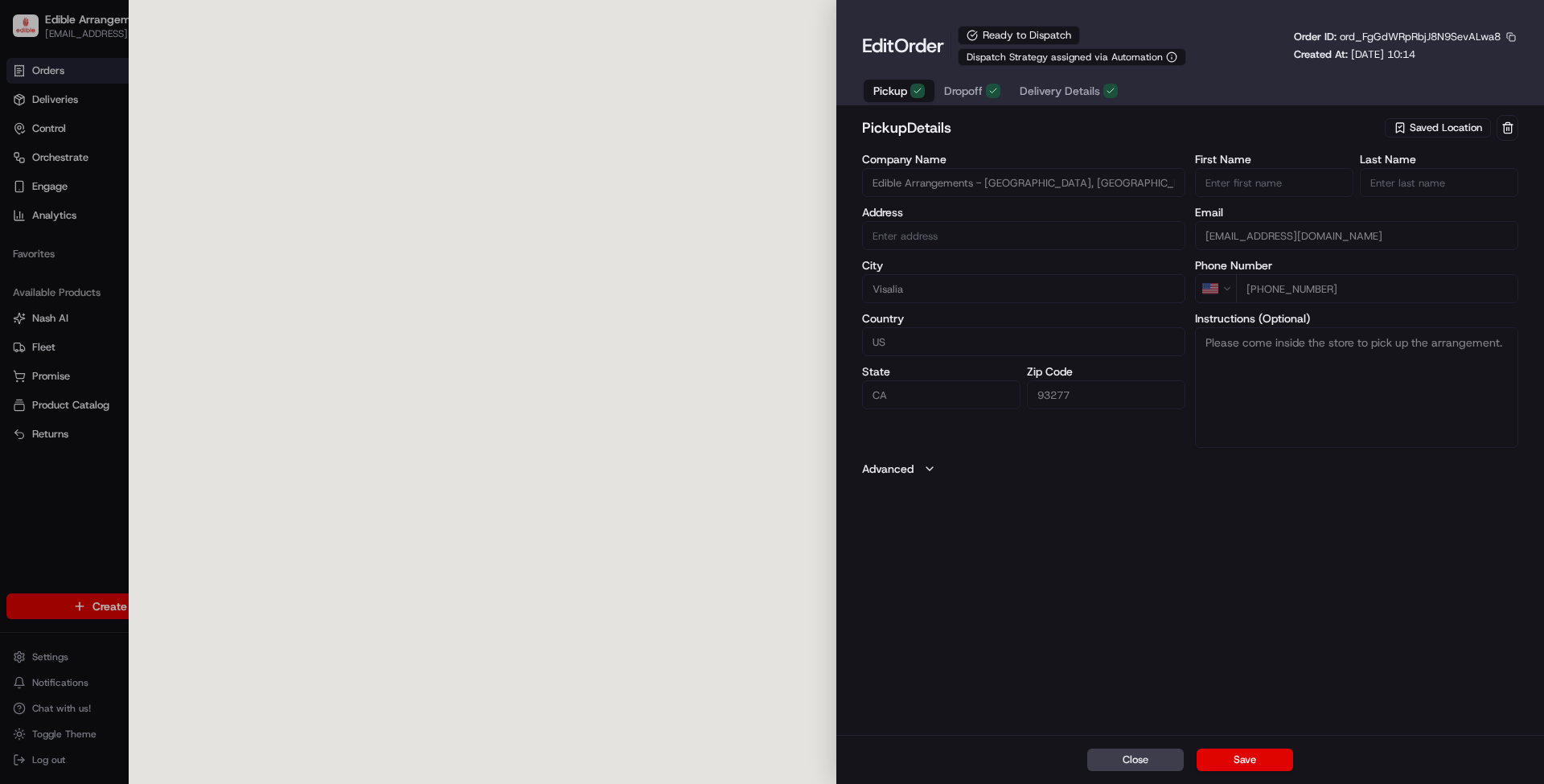
type input "[STREET_ADDRESS][PERSON_NAME]"
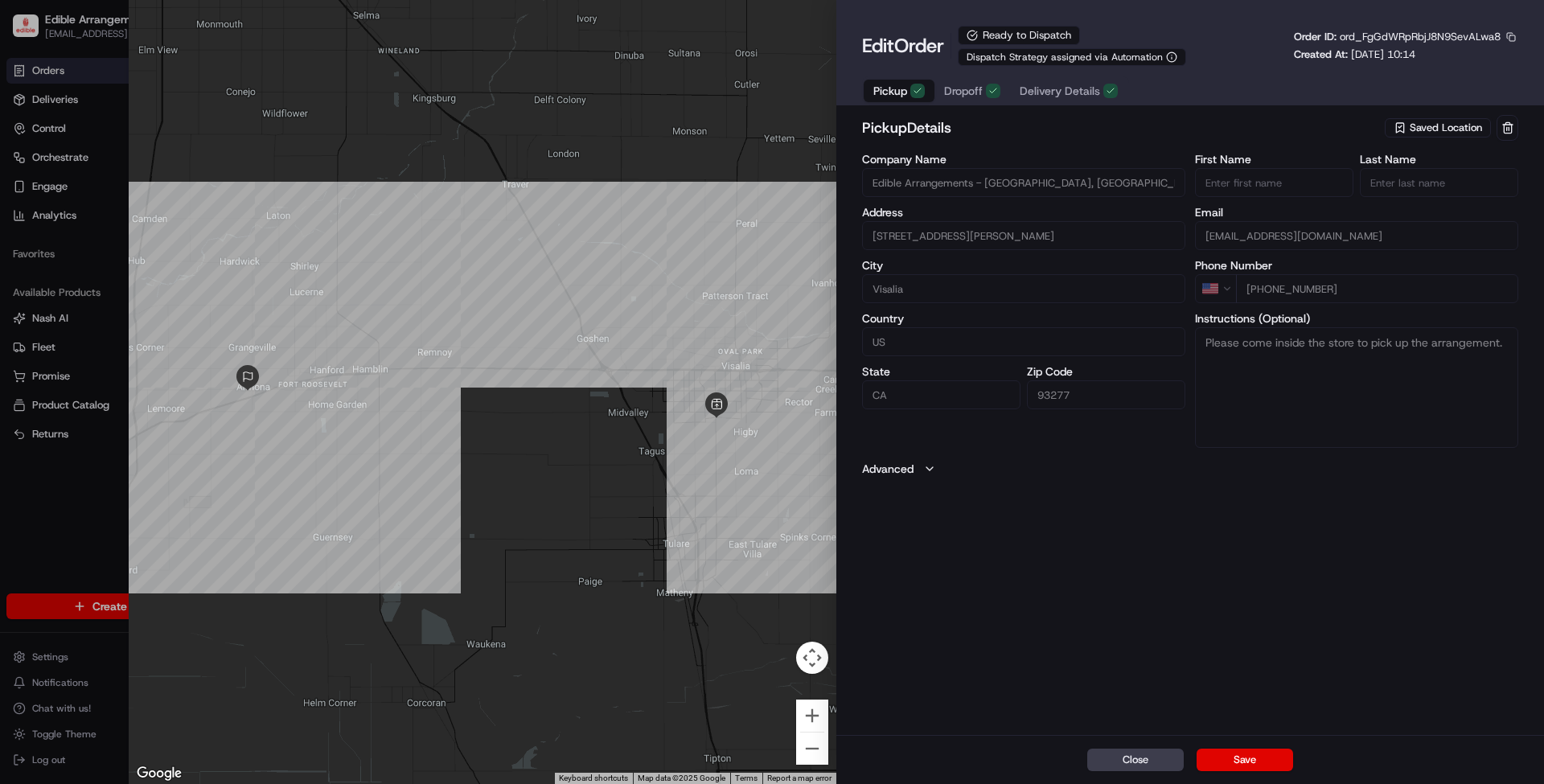
click at [1060, 89] on span "Delivery Details" at bounding box center [1060, 91] width 81 height 16
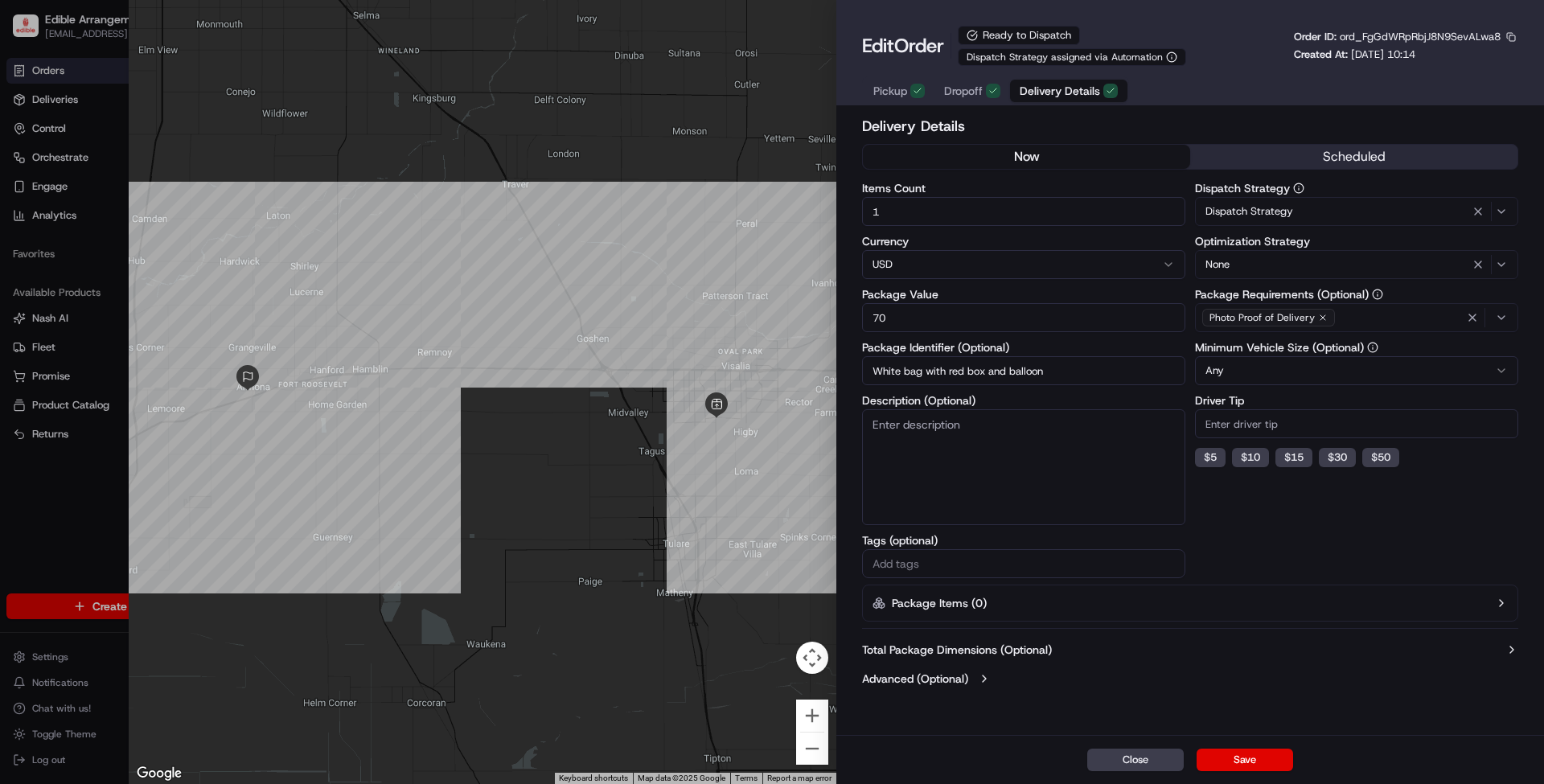
click at [967, 91] on span "Dropoff" at bounding box center [963, 91] width 38 height 16
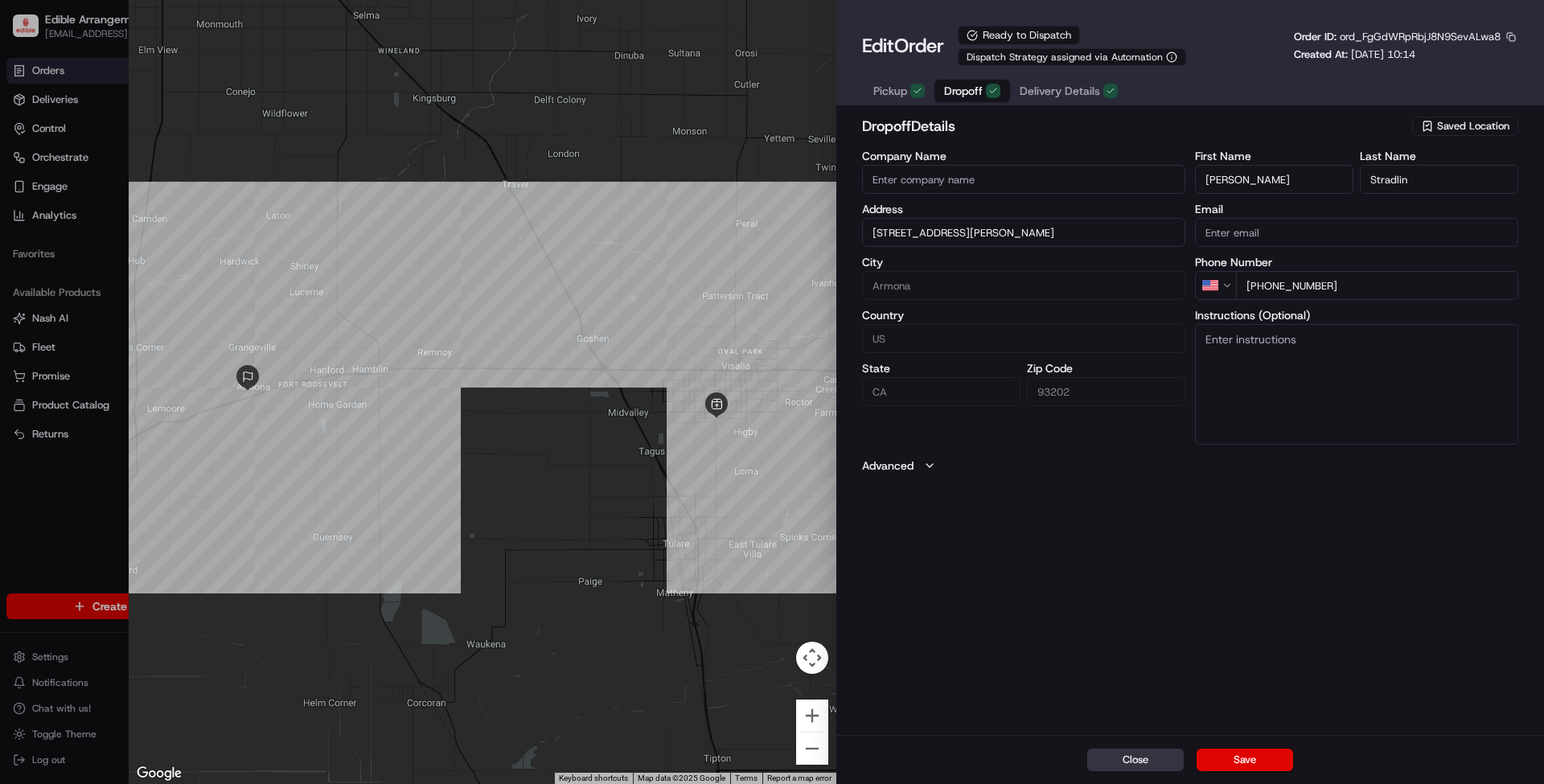
click at [1134, 771] on button "Close" at bounding box center [1135, 760] width 96 height 22
type input "+1"
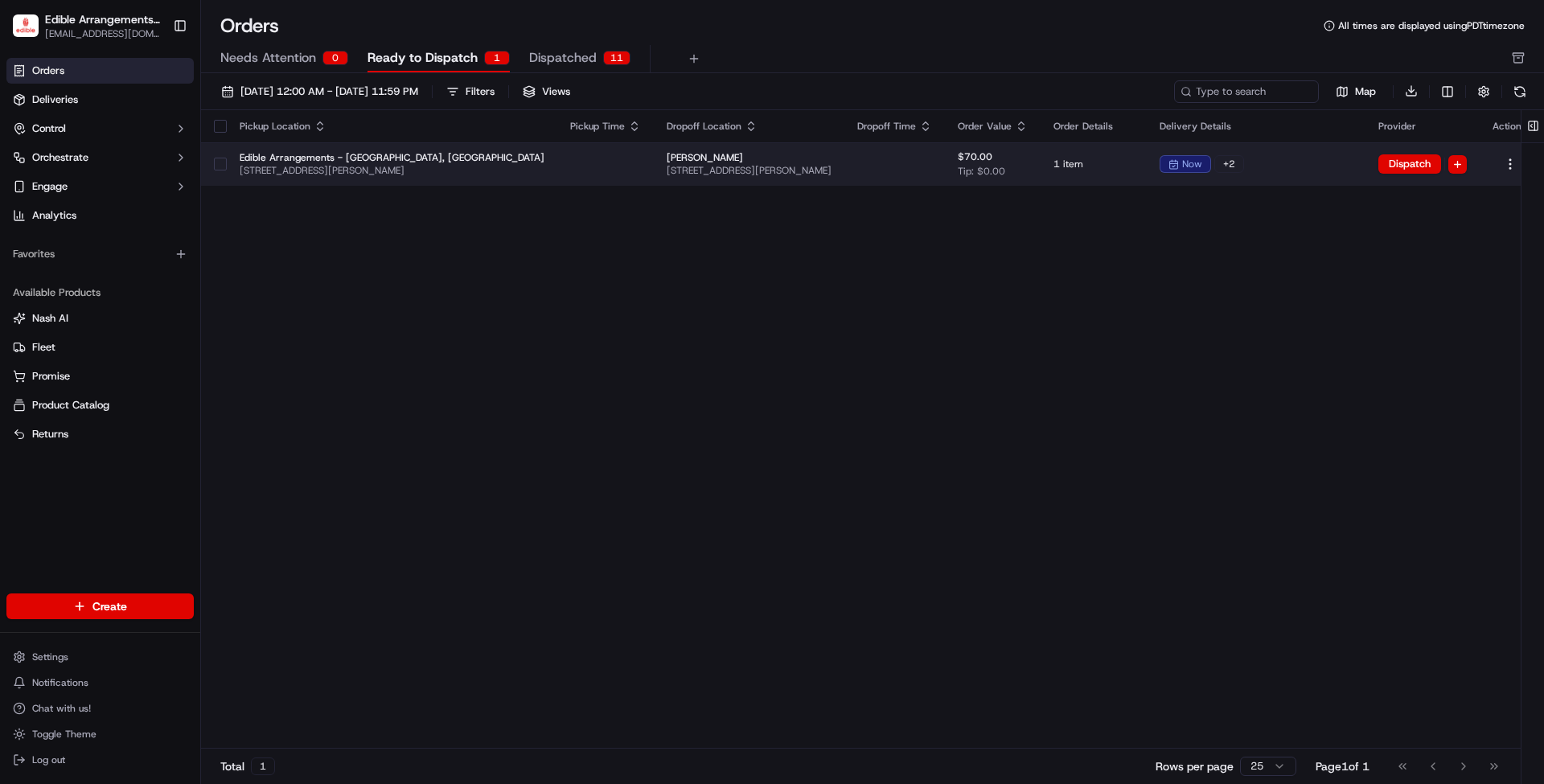
click at [904, 164] on td at bounding box center [895, 164] width 100 height 43
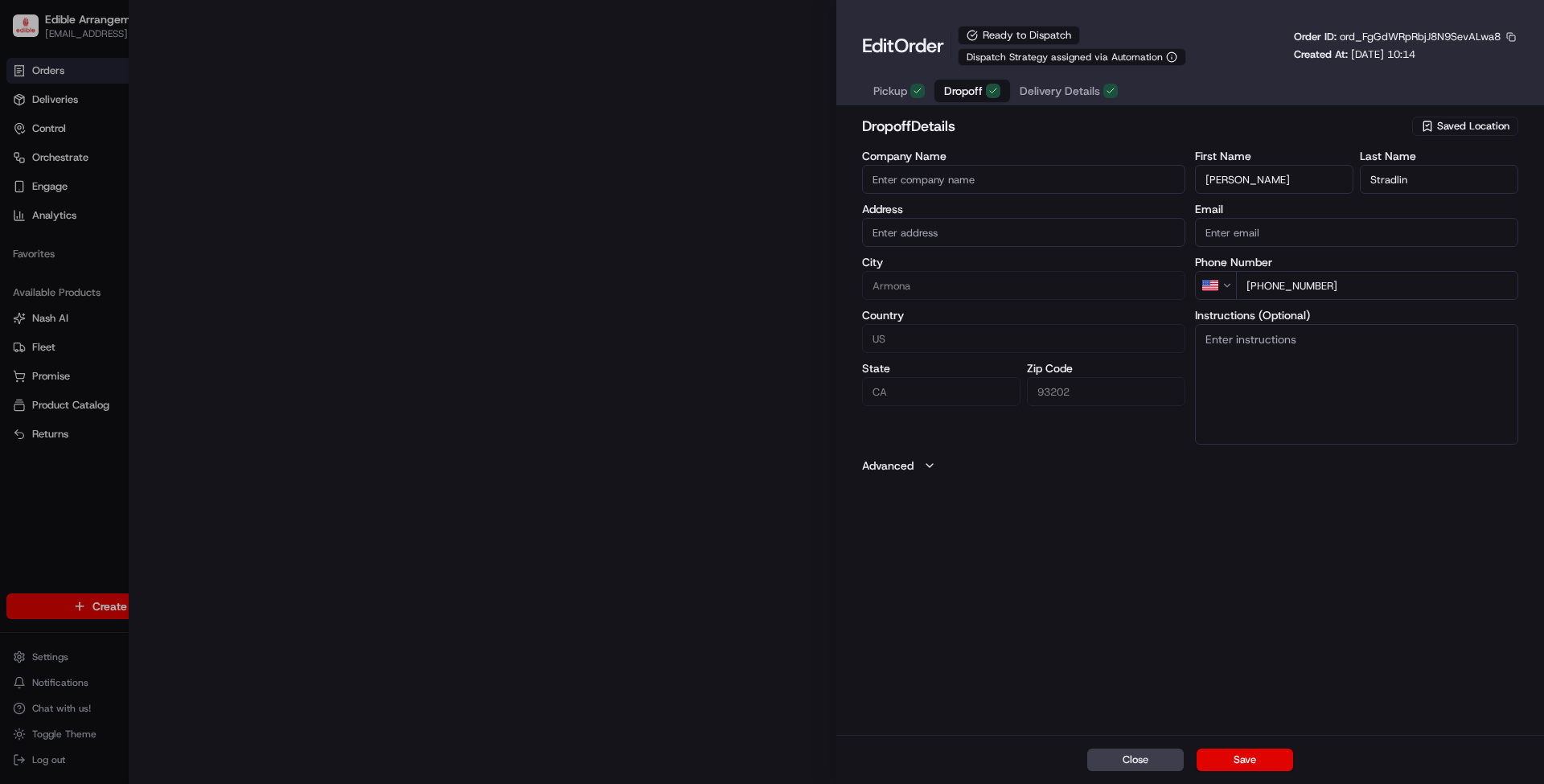
type input "[STREET_ADDRESS][PERSON_NAME]"
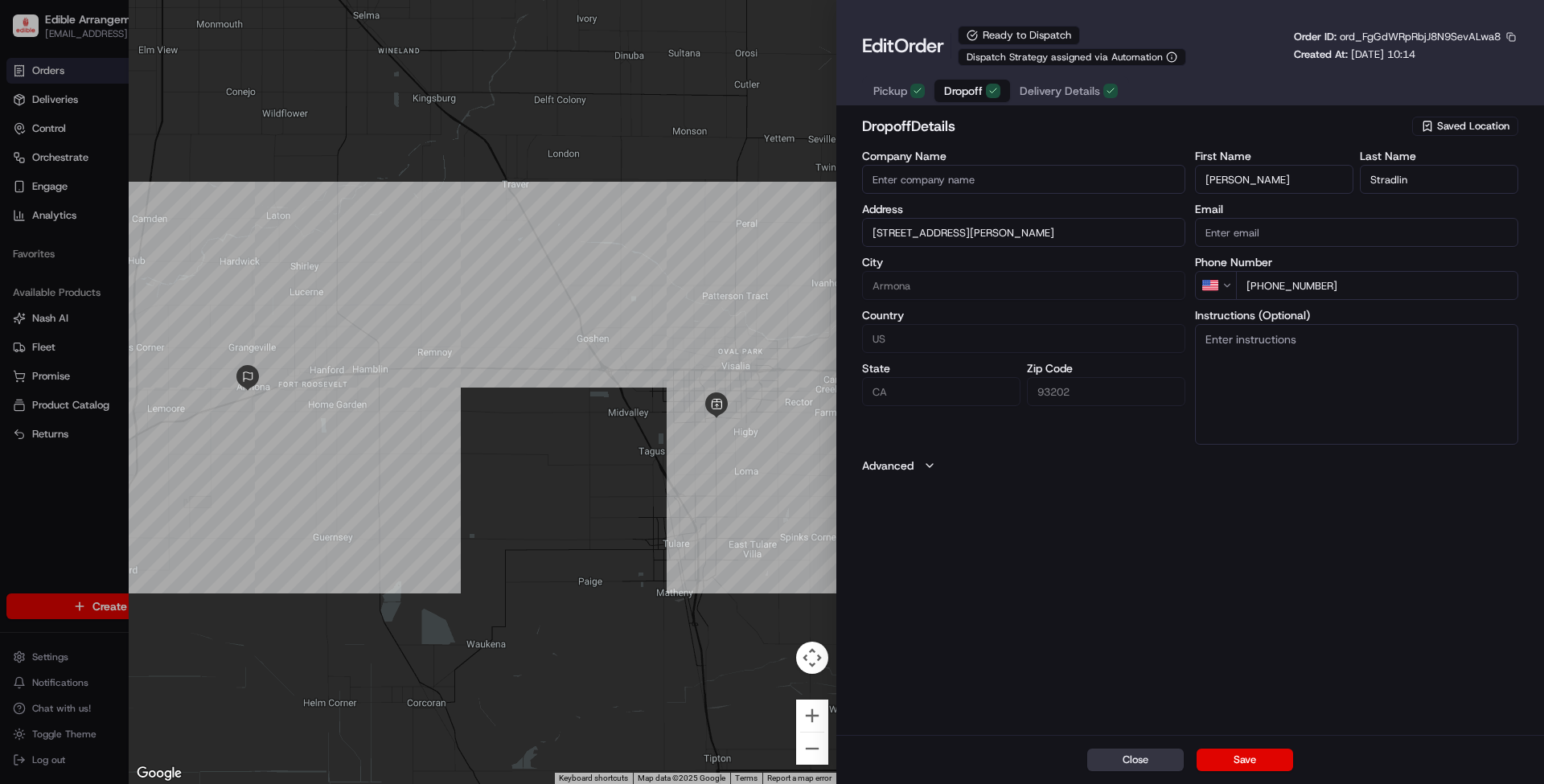
click at [1134, 754] on button "Close" at bounding box center [1135, 760] width 96 height 22
type input "+1"
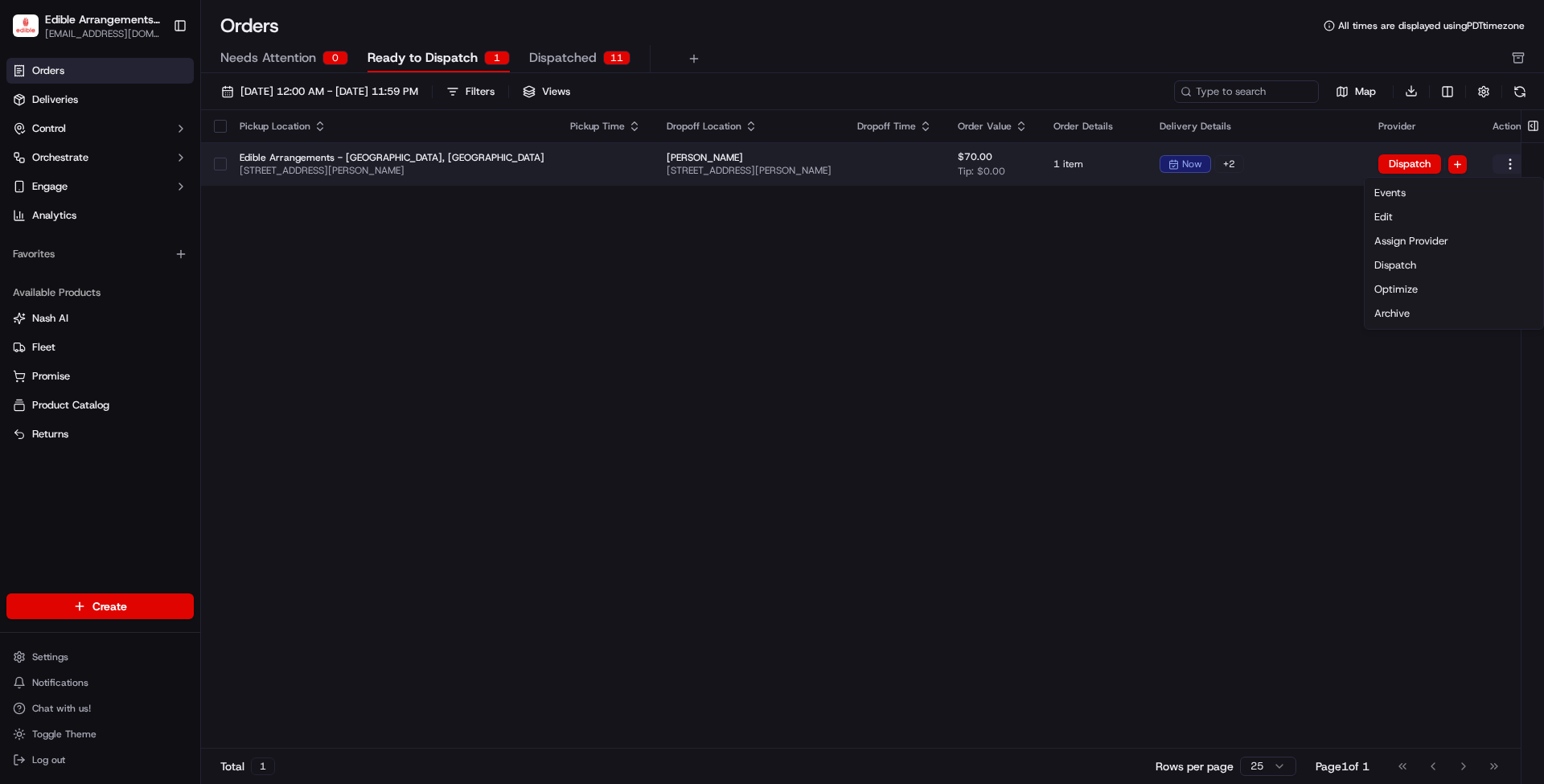
click at [1480, 156] on html "Edible Arrangements - [GEOGRAPHIC_DATA], [GEOGRAPHIC_DATA] [EMAIL_ADDRESS][DOMA…" at bounding box center [772, 392] width 1544 height 784
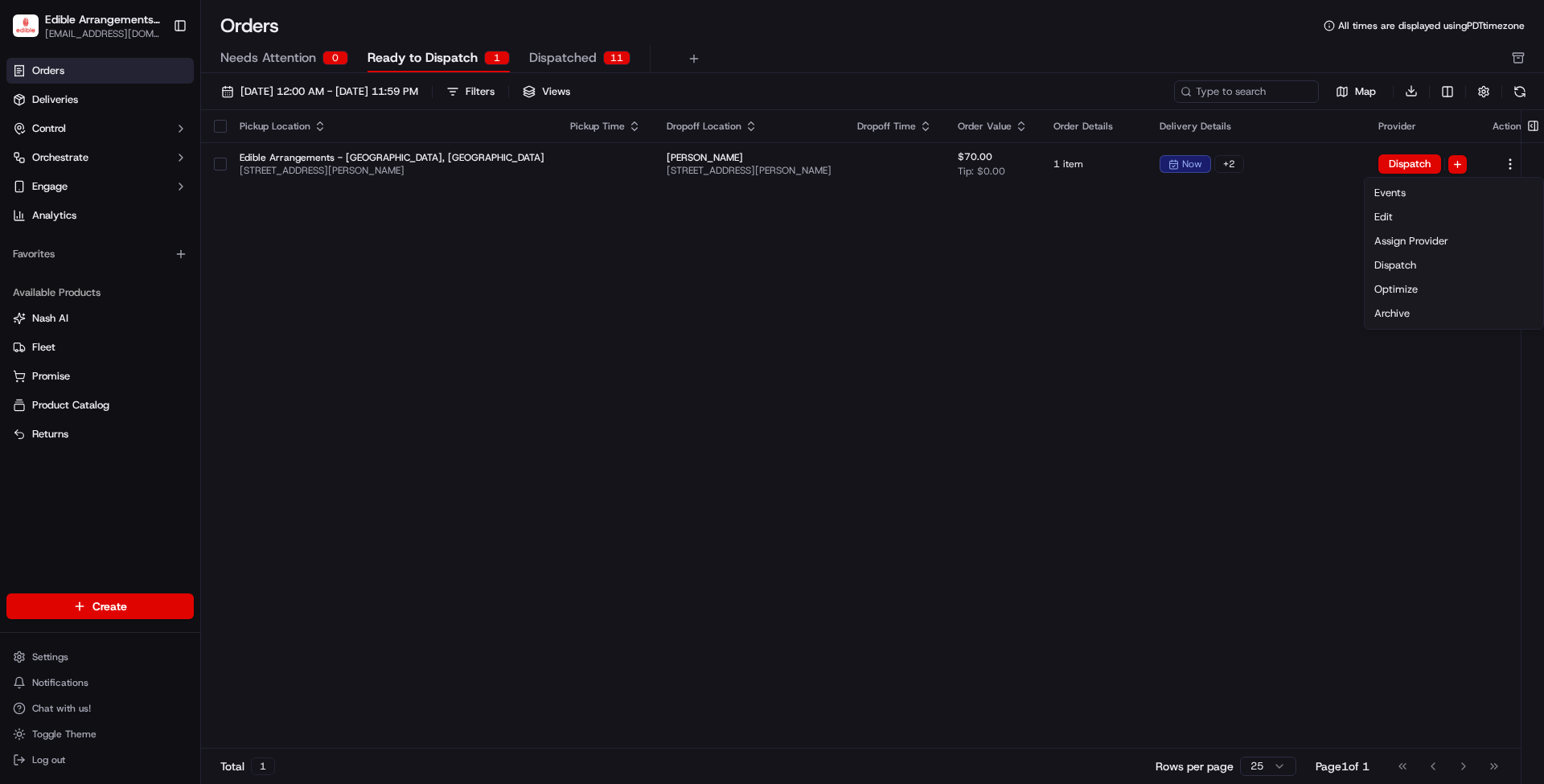
click at [1110, 326] on html "Edible Arrangements - [GEOGRAPHIC_DATA], [GEOGRAPHIC_DATA] [EMAIL_ADDRESS][DOMA…" at bounding box center [772, 392] width 1544 height 784
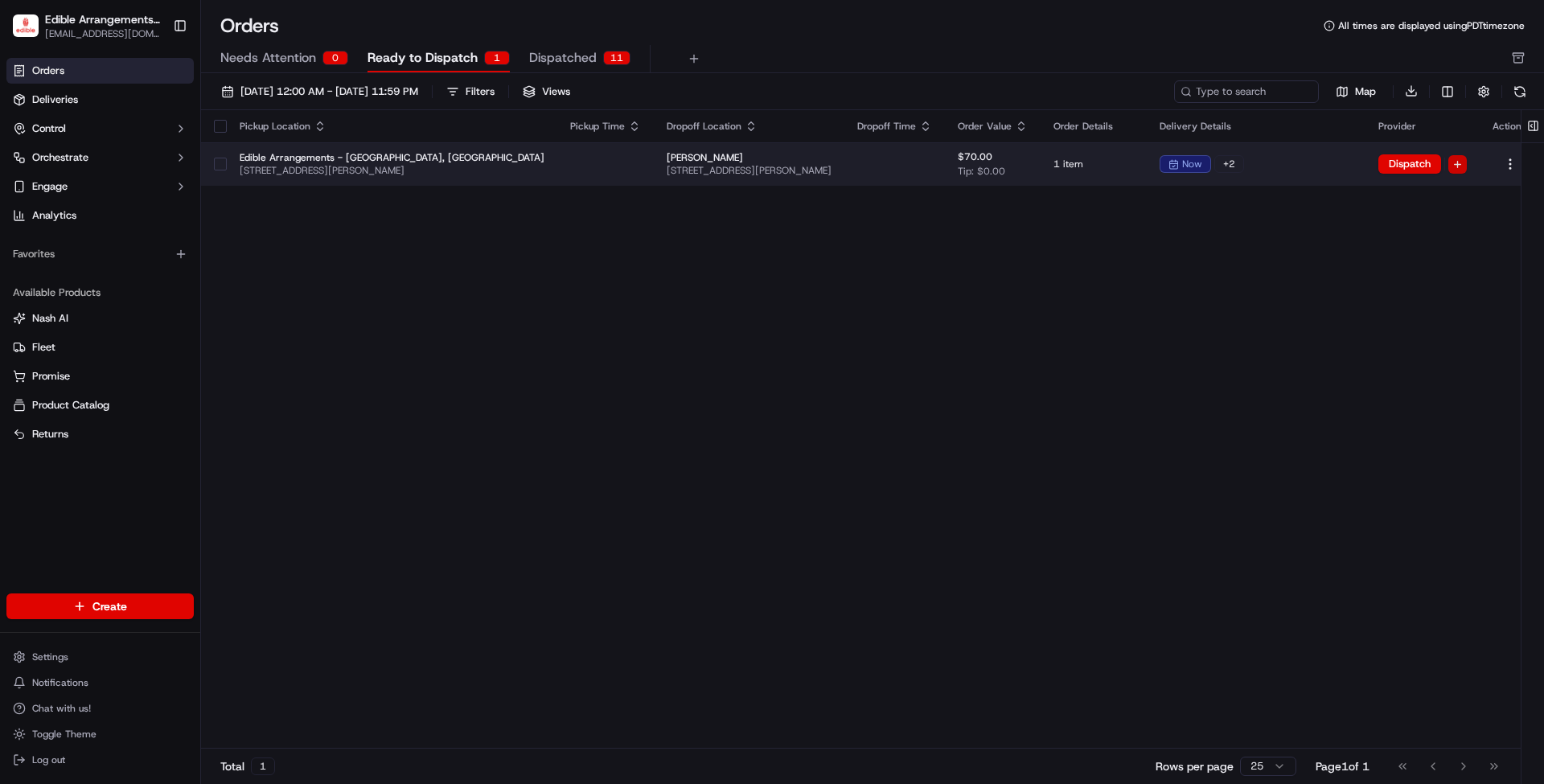
click at [1435, 165] on html "Edible Arrangements - [GEOGRAPHIC_DATA], [GEOGRAPHIC_DATA] [EMAIL_ADDRESS][DOMA…" at bounding box center [772, 392] width 1544 height 784
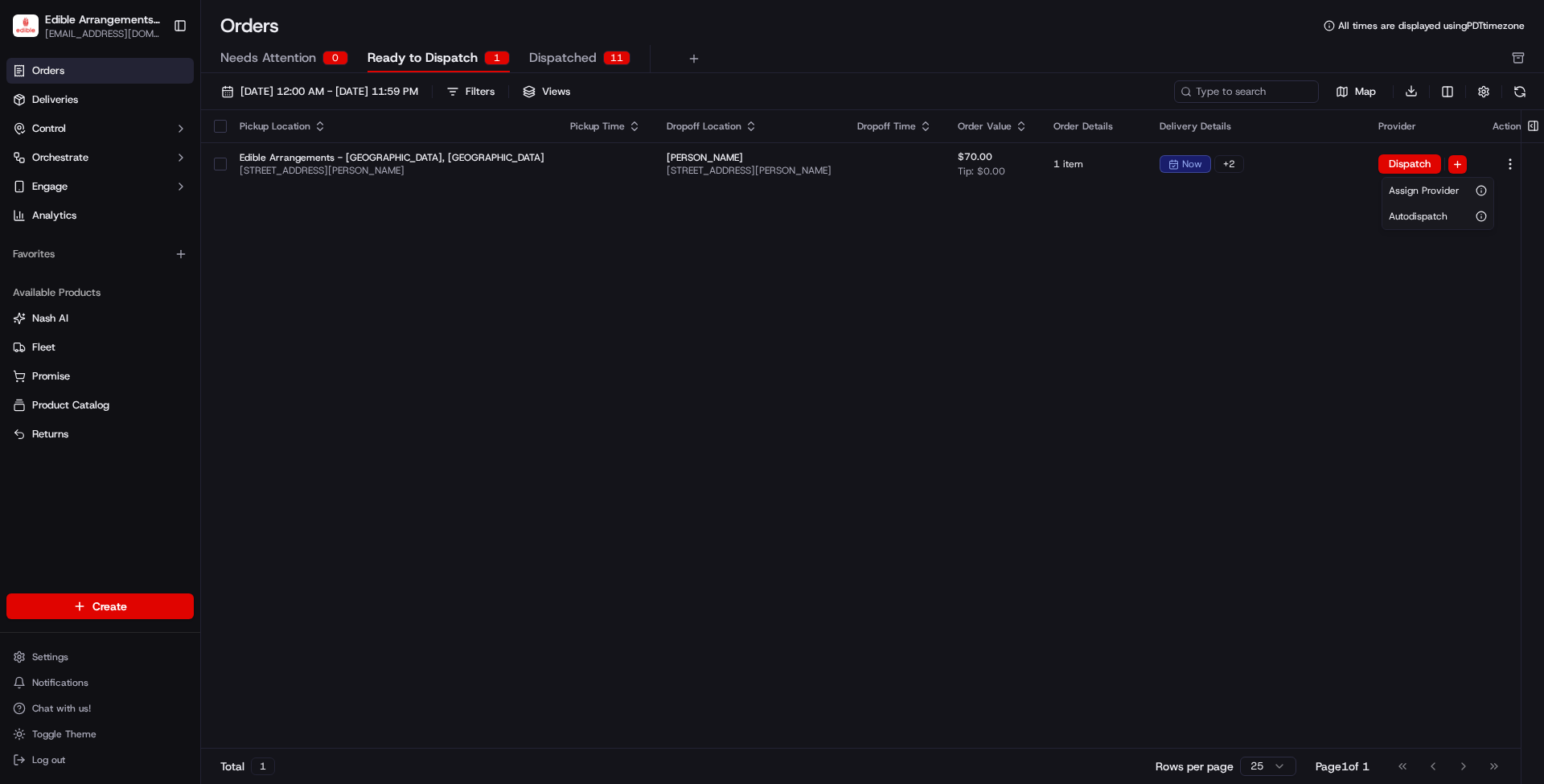
click at [1012, 233] on html "Edible Arrangements - [GEOGRAPHIC_DATA], [GEOGRAPHIC_DATA] [EMAIL_ADDRESS][DOMA…" at bounding box center [772, 392] width 1544 height 784
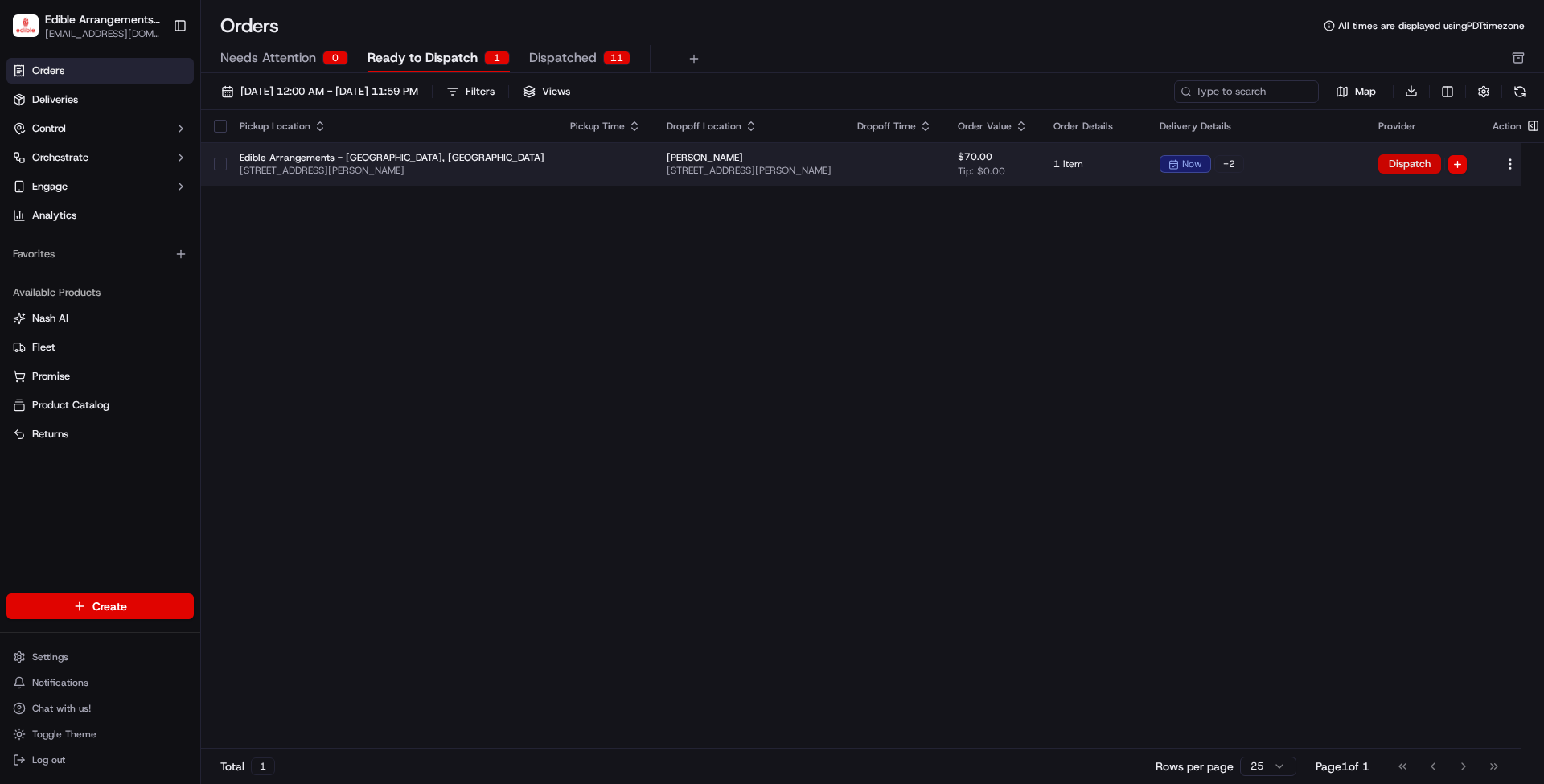
click at [1395, 166] on button "Dispatch" at bounding box center [1410, 164] width 63 height 19
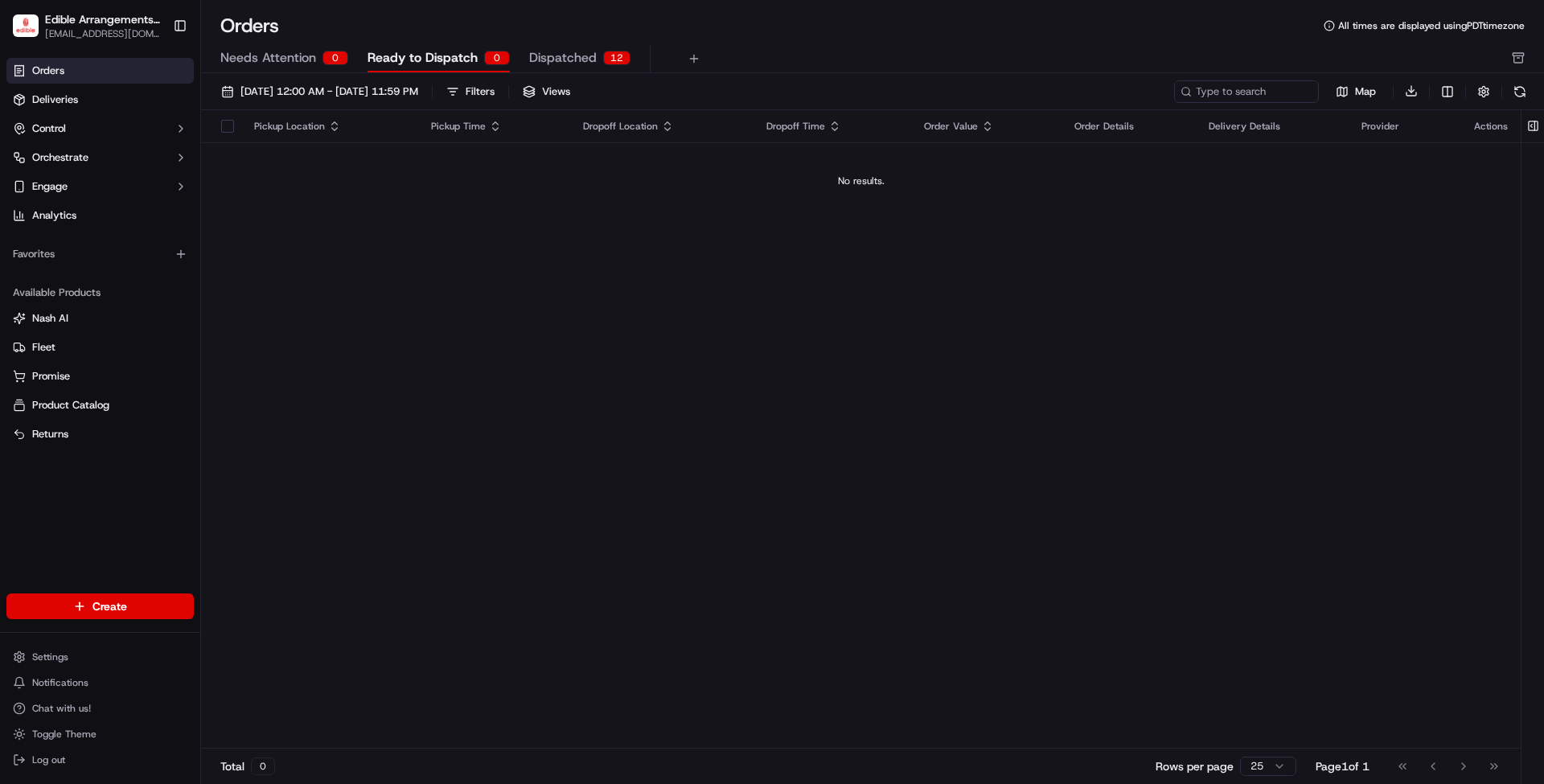
click at [605, 53] on div "12" at bounding box center [616, 57] width 27 height 14
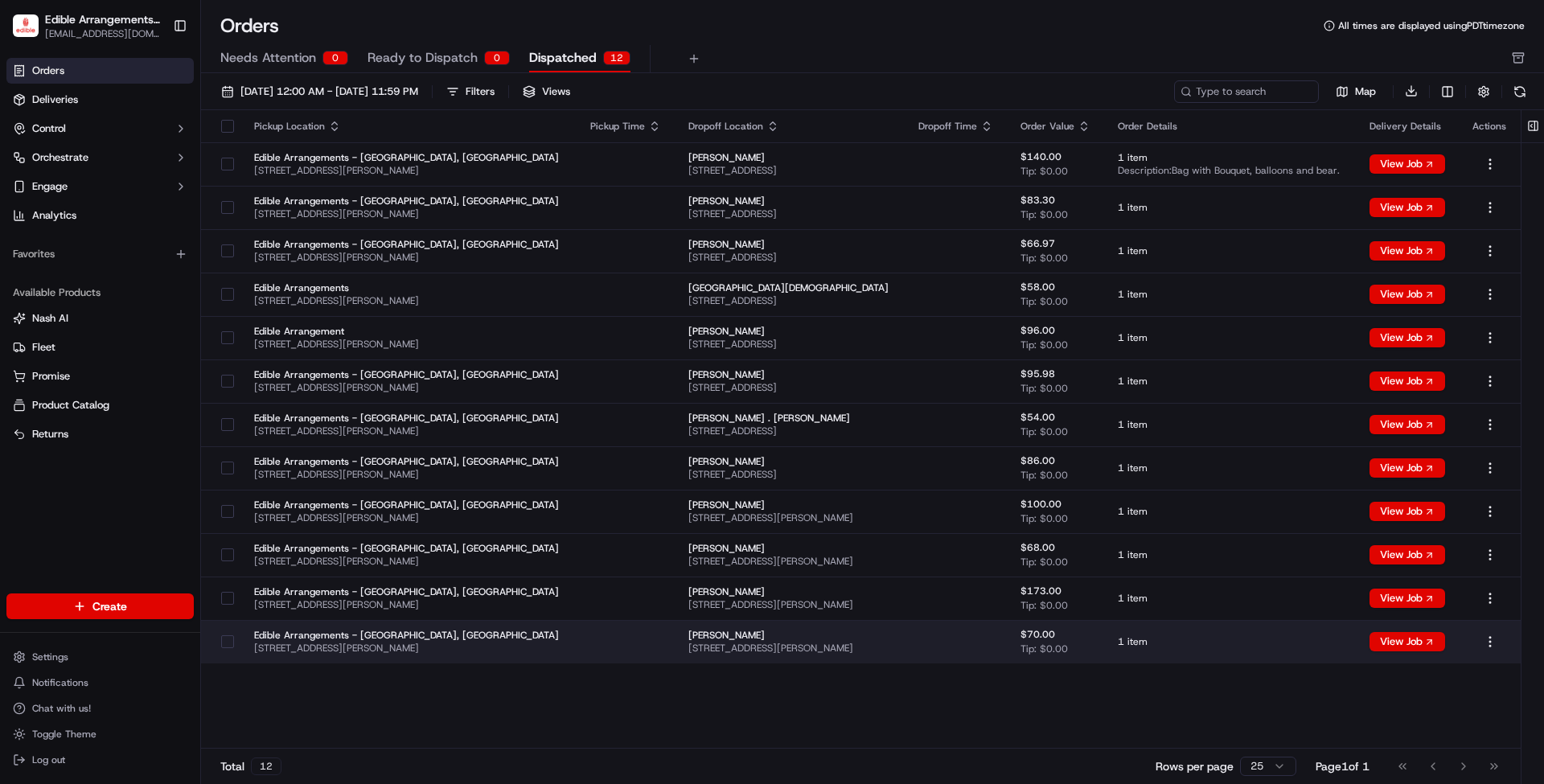
click at [689, 632] on span "[PERSON_NAME]" at bounding box center [791, 635] width 204 height 12
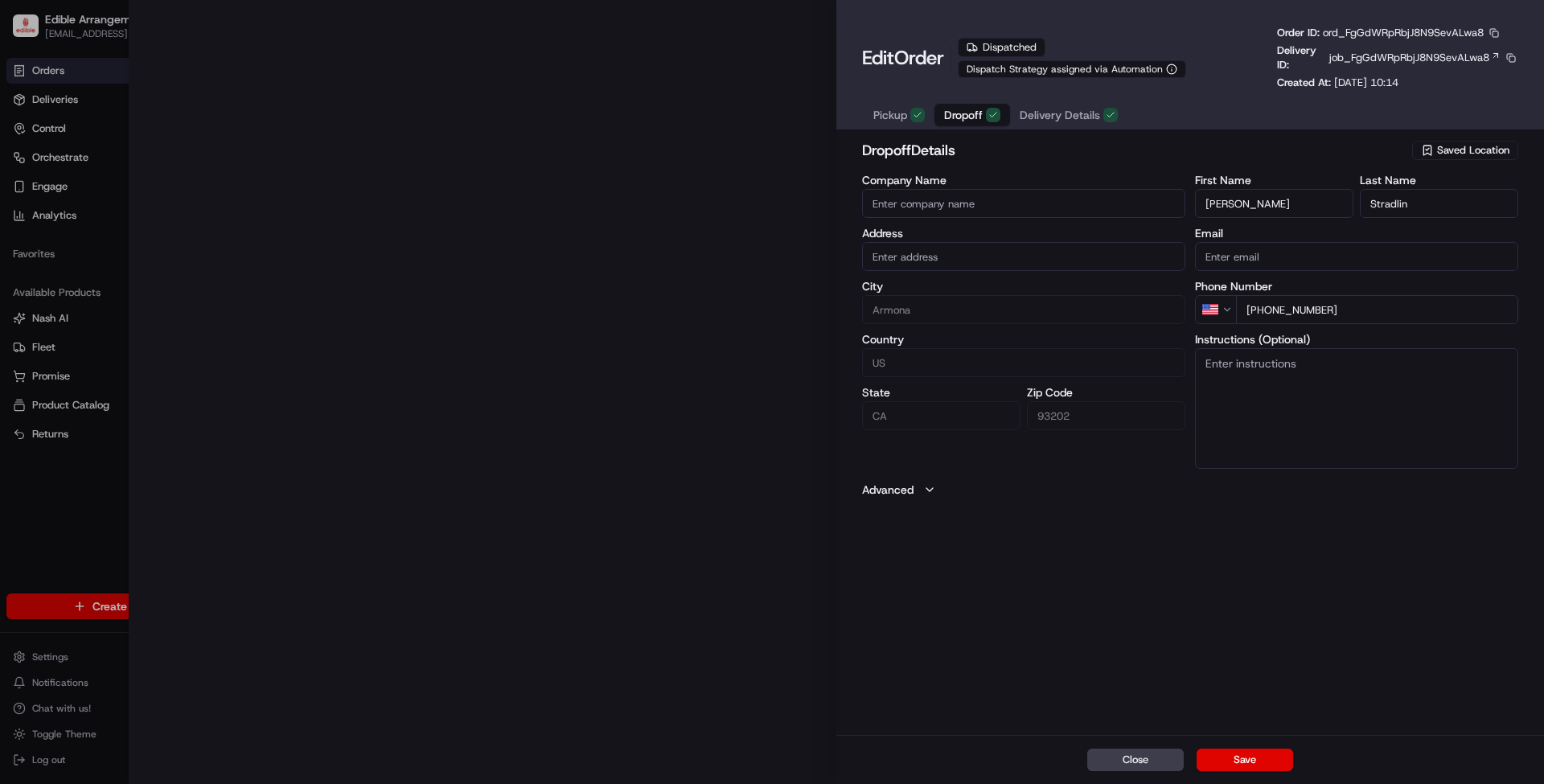
type input "[STREET_ADDRESS][PERSON_NAME]"
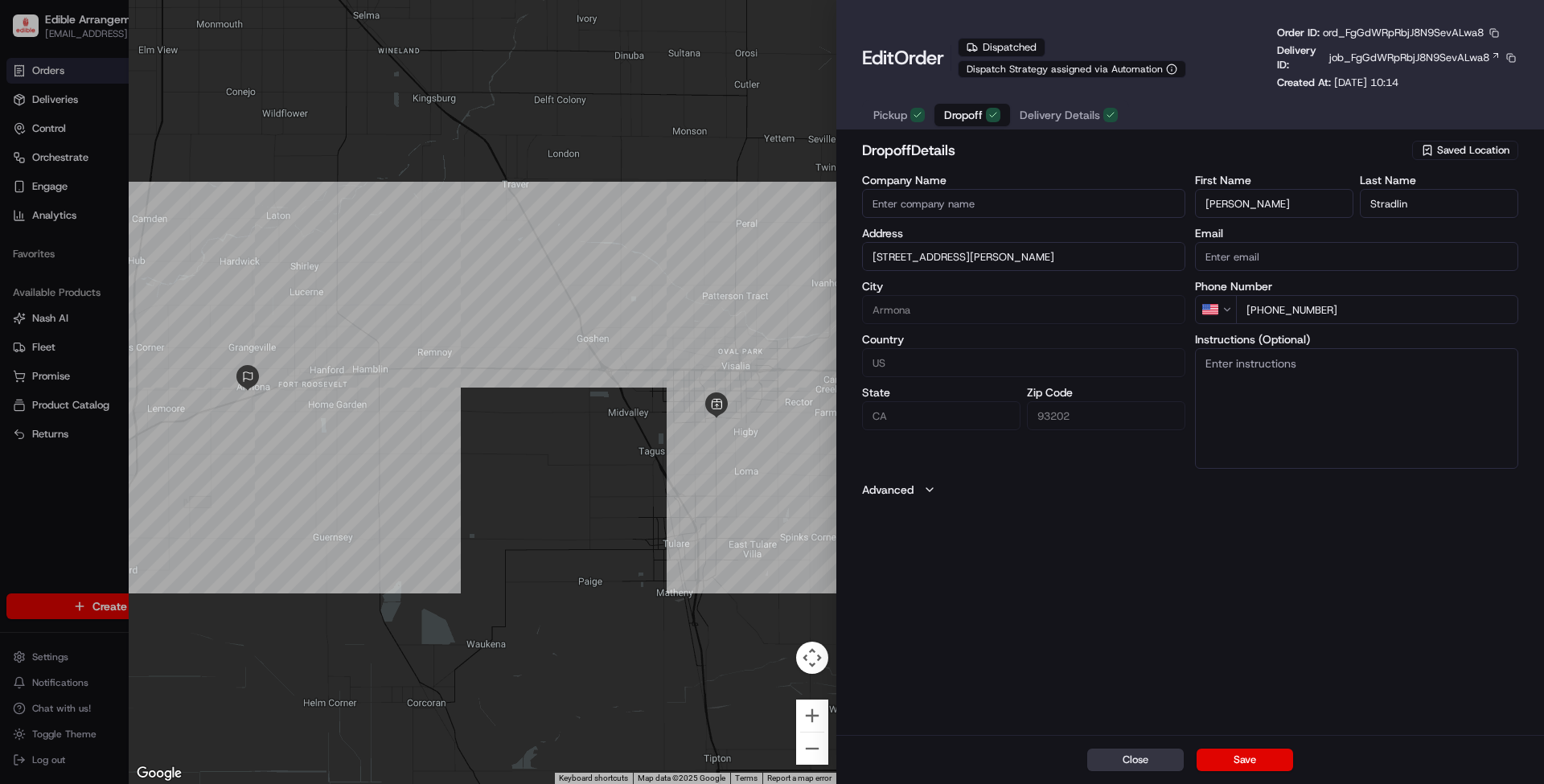
click at [1144, 757] on button "Close" at bounding box center [1135, 760] width 96 height 22
type input "+1"
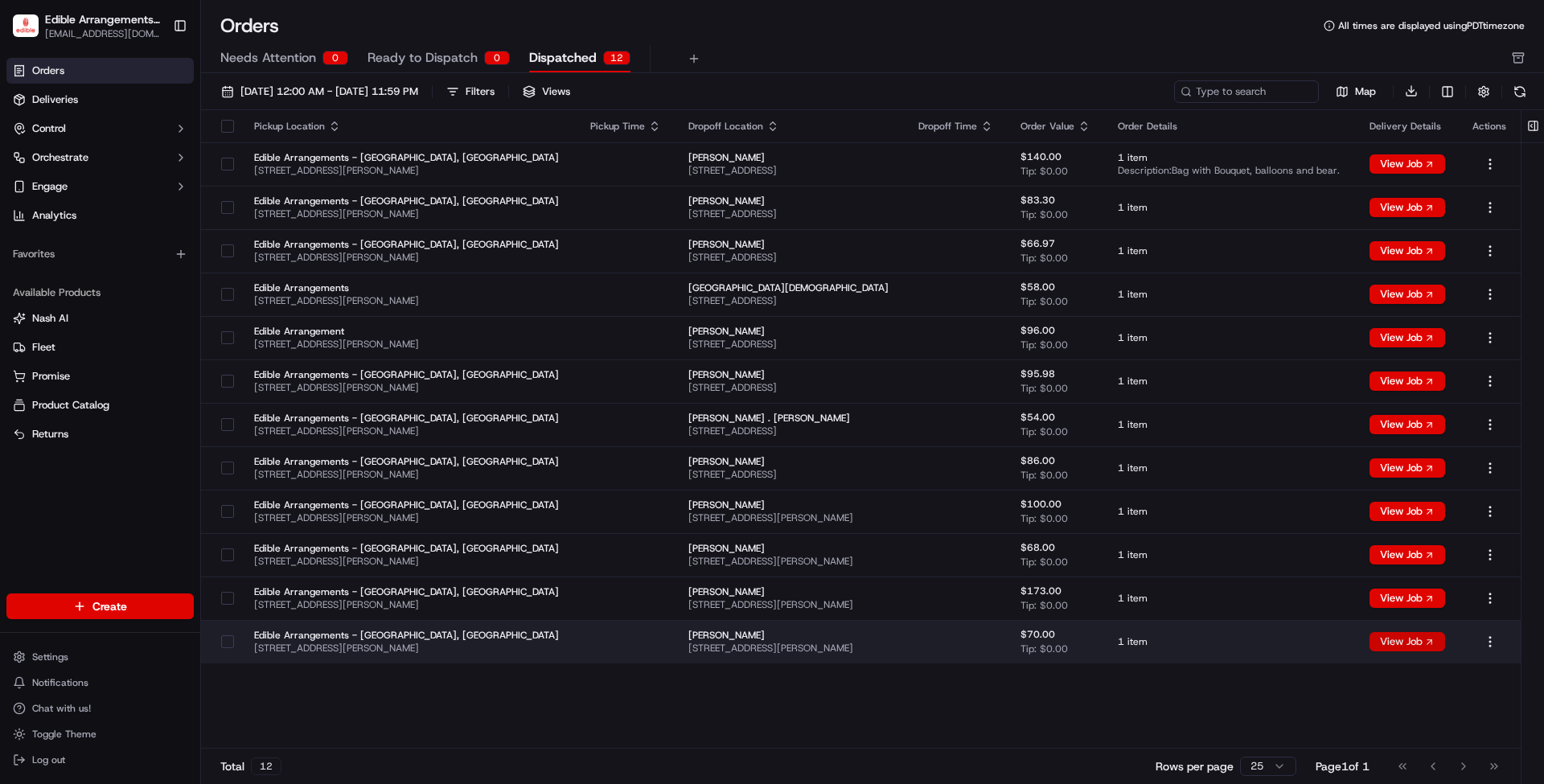
click at [1395, 643] on button "View Job" at bounding box center [1407, 641] width 76 height 19
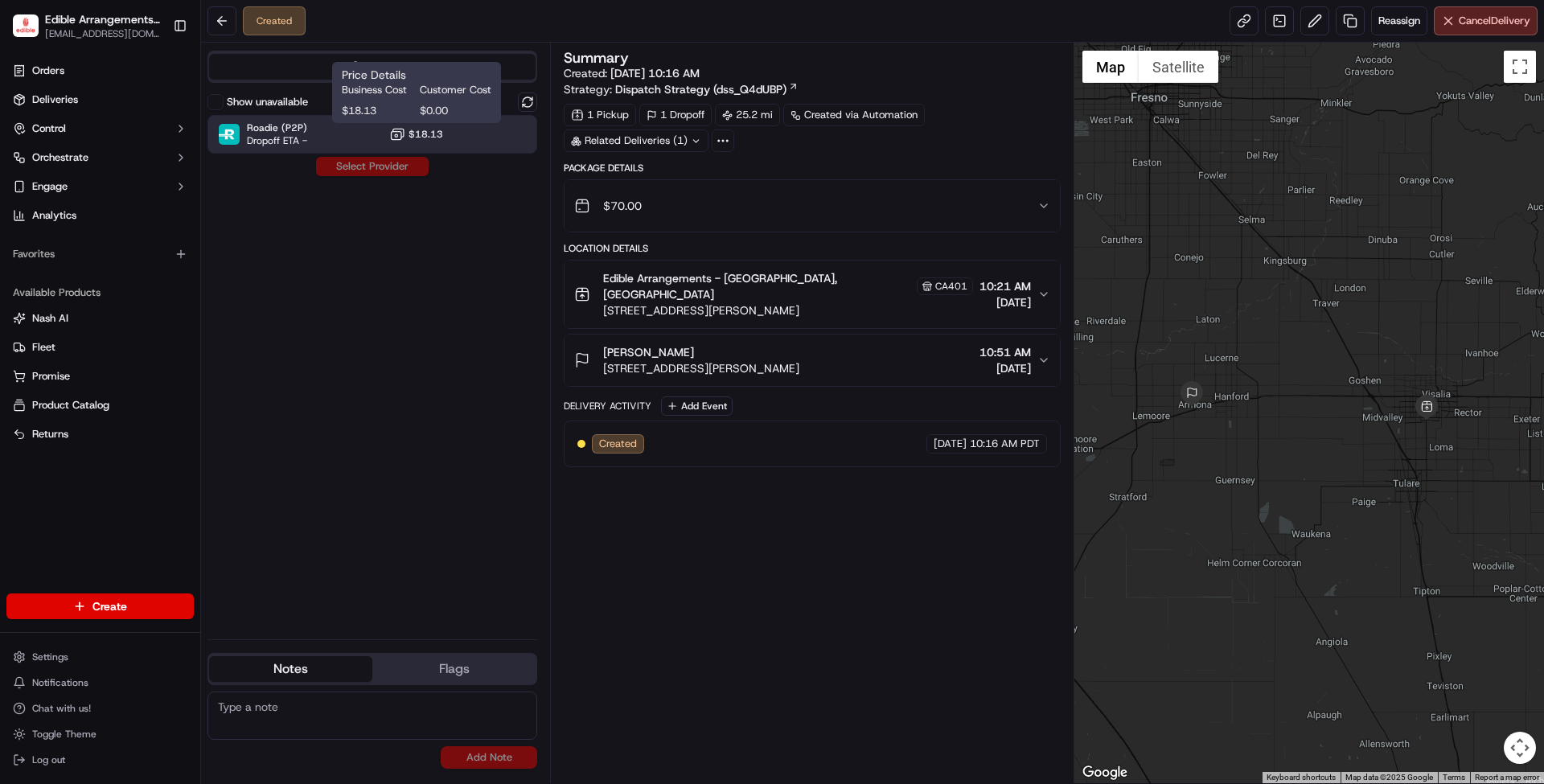
click at [438, 135] on span "$18.13" at bounding box center [426, 134] width 35 height 12
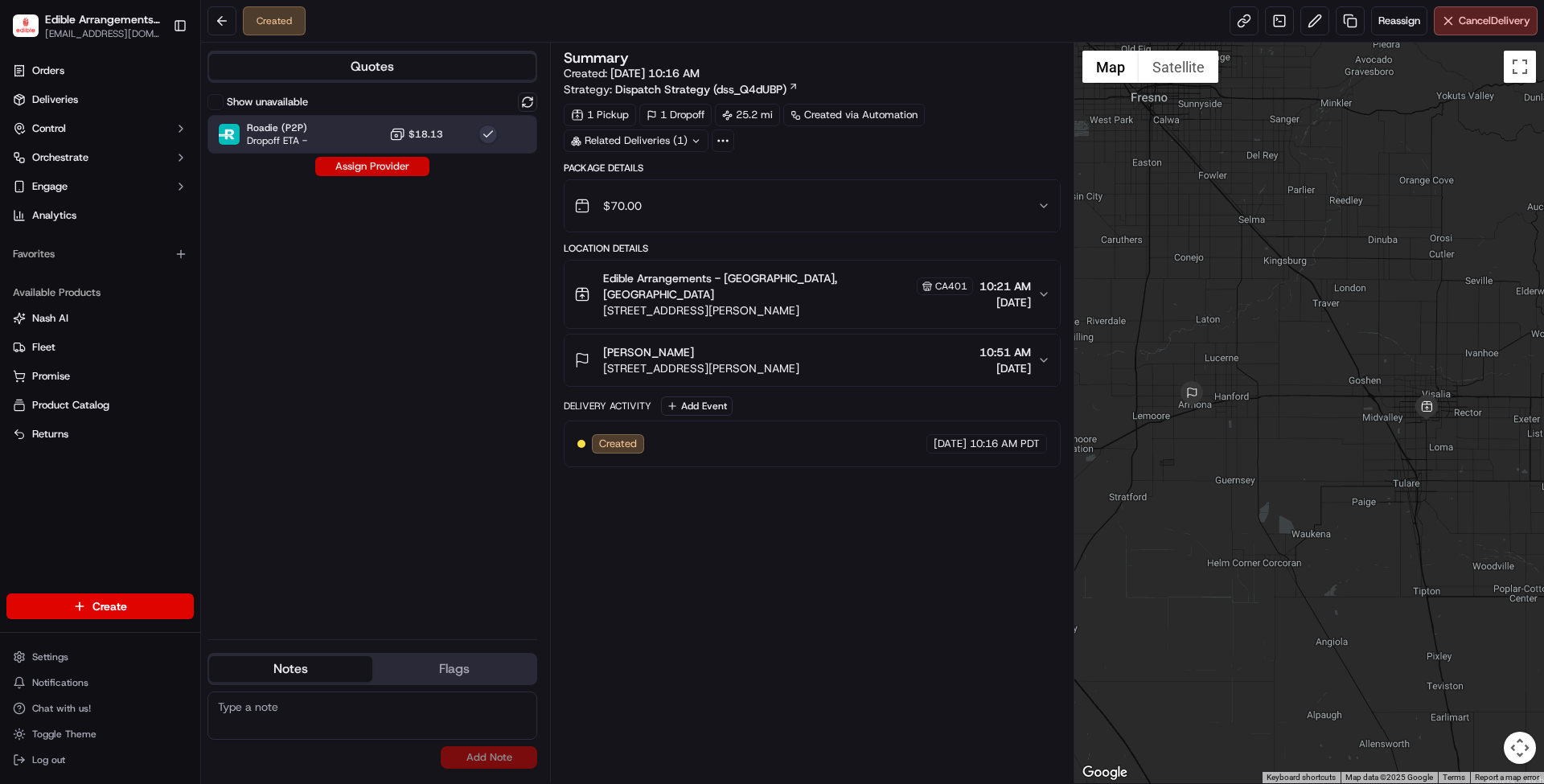
click at [372, 166] on button "Assign Provider" at bounding box center [373, 166] width 115 height 19
